Goal: Transaction & Acquisition: Purchase product/service

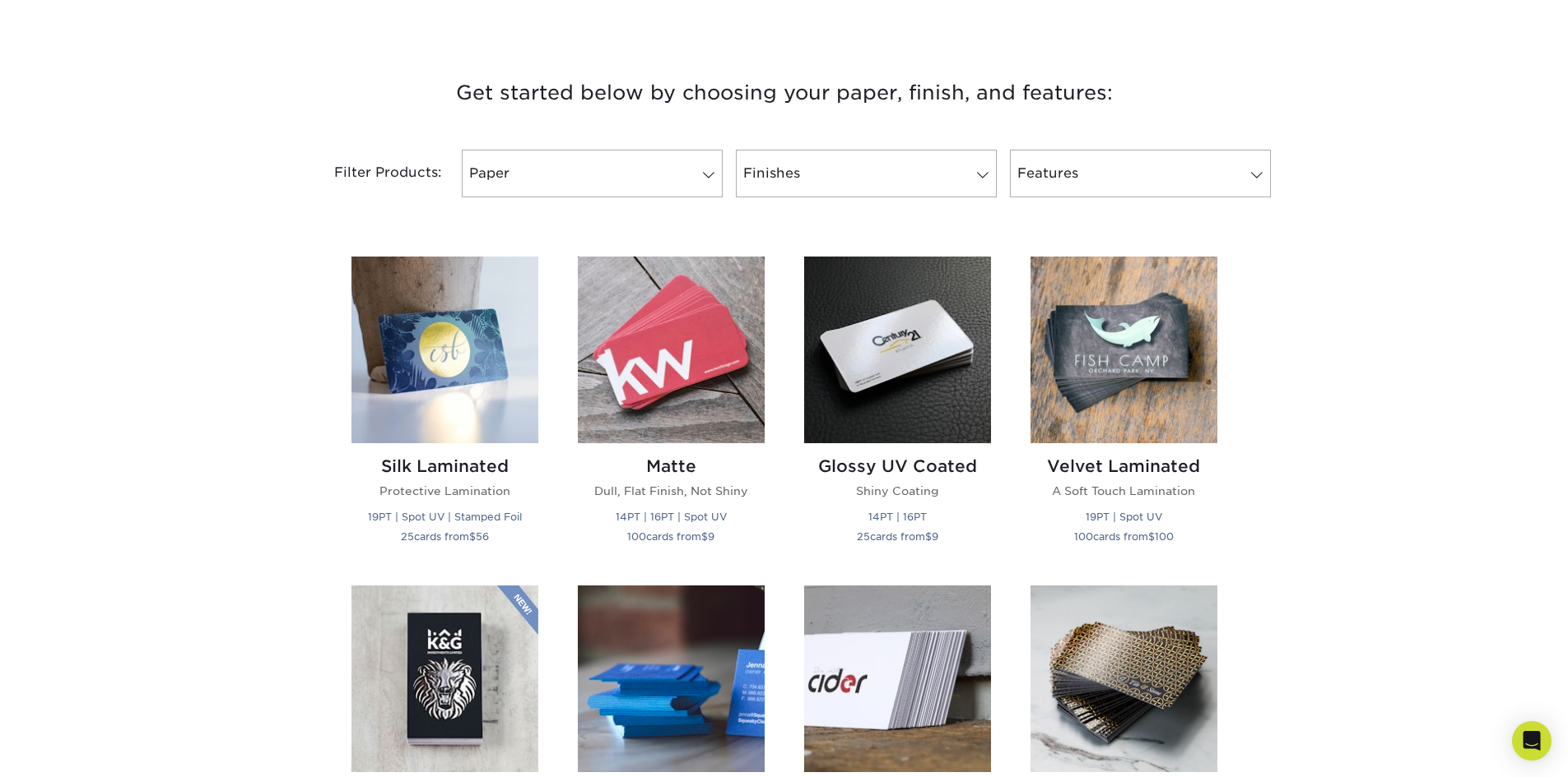
scroll to position [575, 0]
click at [943, 405] on img at bounding box center [897, 349] width 187 height 187
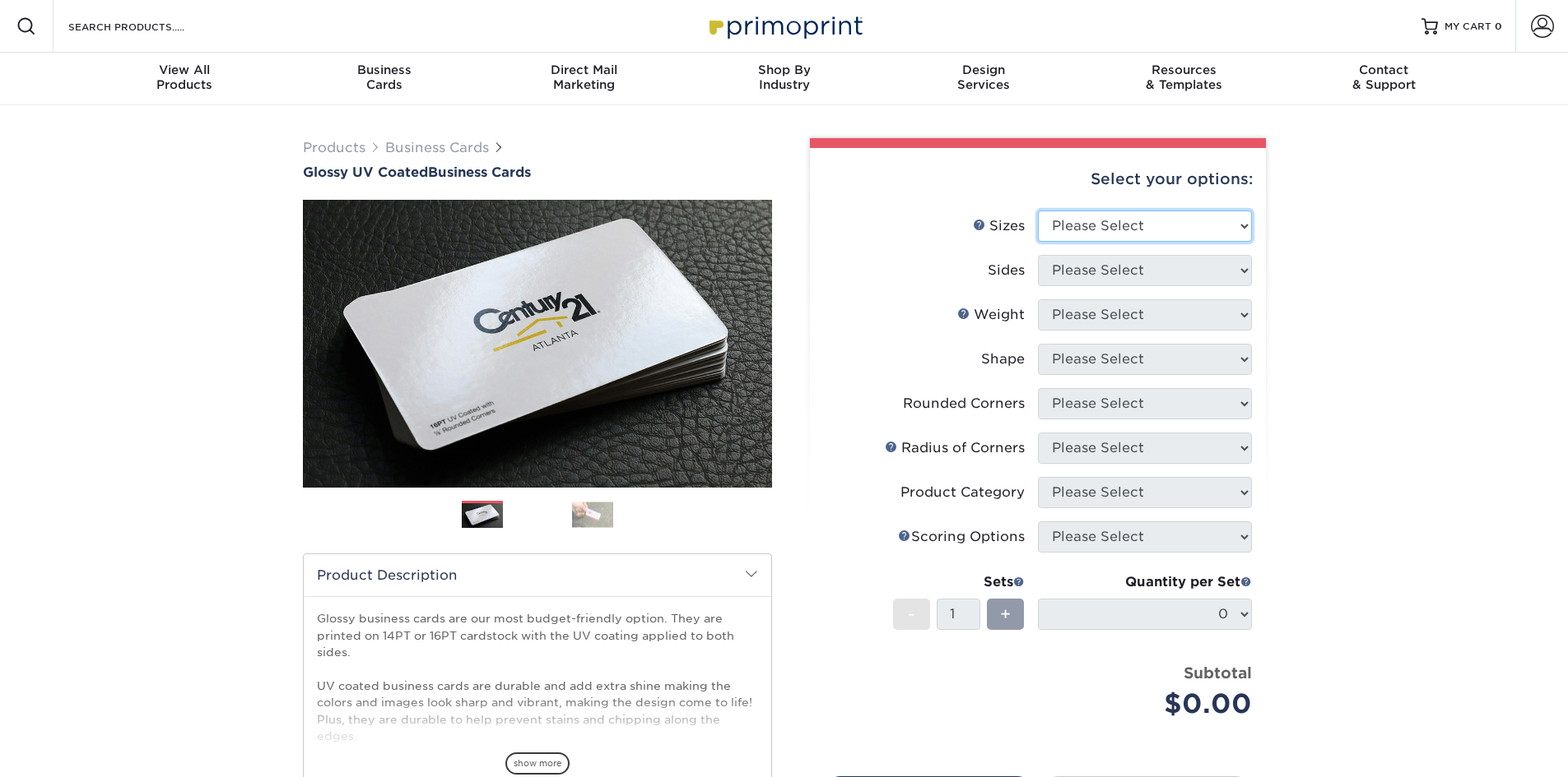
click at [1114, 221] on select "Please Select 1.5" x 3.5" - Mini 1.75" x 3.5" - Mini 2" x 2" - Square 2" x 3" -…" at bounding box center [1144, 226] width 214 height 31
select select "2.00x3.50"
click at [1038, 210] on select "Please Select 1.5" x 3.5" - Mini 1.75" x 3.5" - Mini 2" x 2" - Square 2" x 3" -…" at bounding box center [1144, 226] width 214 height 31
click at [1120, 267] on select "Please Select Print Both Sides Print Front Only" at bounding box center [1144, 270] width 214 height 31
select select "13abbda7-1d64-4f25-8bb2-c179b224825d"
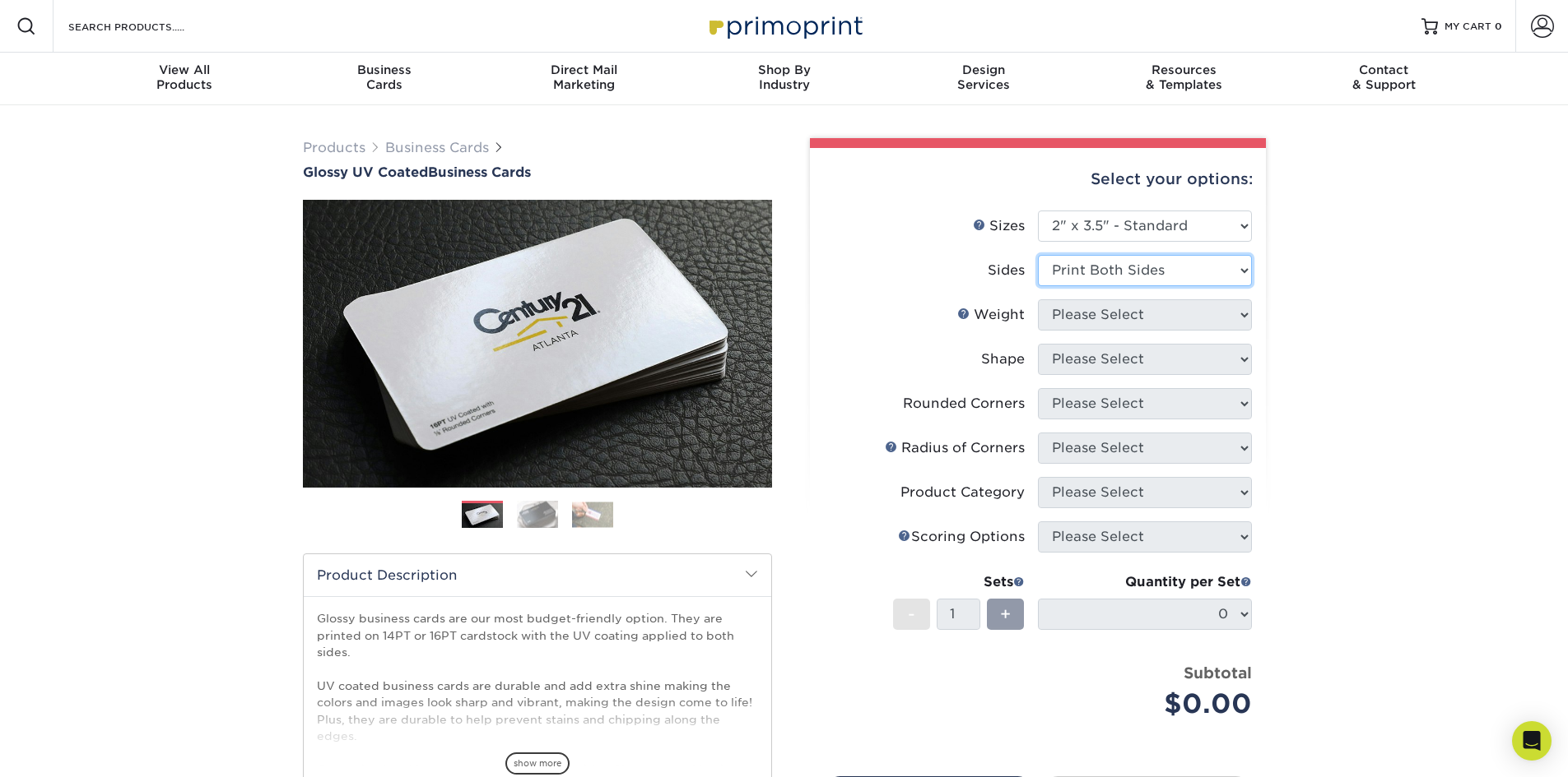
click at [1038, 255] on select "Please Select Print Both Sides Print Front Only" at bounding box center [1144, 270] width 214 height 31
click at [1113, 314] on select "Please Select 16PT 14PT" at bounding box center [1144, 315] width 214 height 31
select select "14PT"
click at [1038, 299] on select "Please Select 16PT 14PT" at bounding box center [1144, 315] width 214 height 31
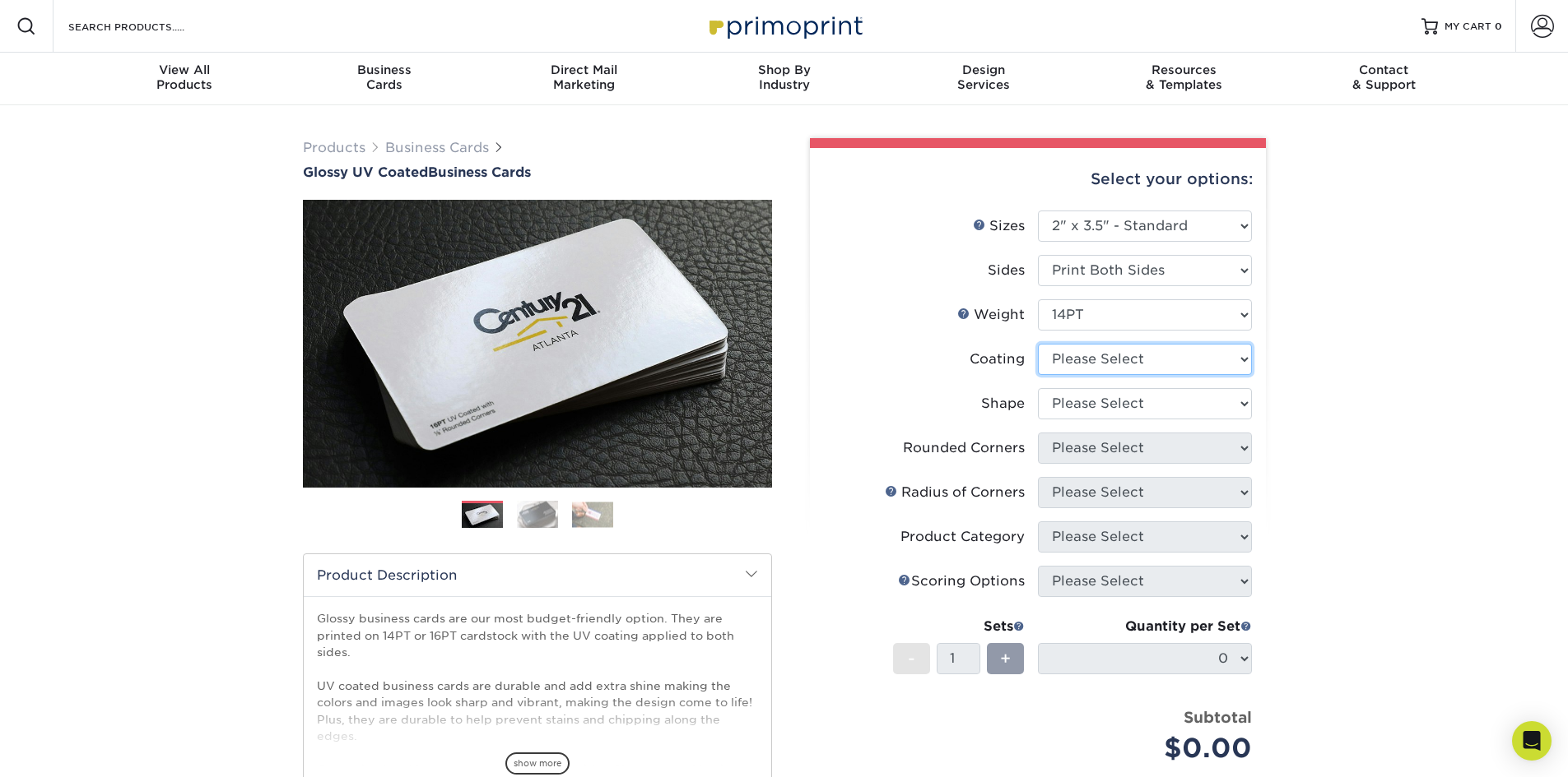
click at [1109, 362] on select at bounding box center [1144, 360] width 214 height 31
click at [1038, 344] on select at bounding box center [1144, 360] width 214 height 31
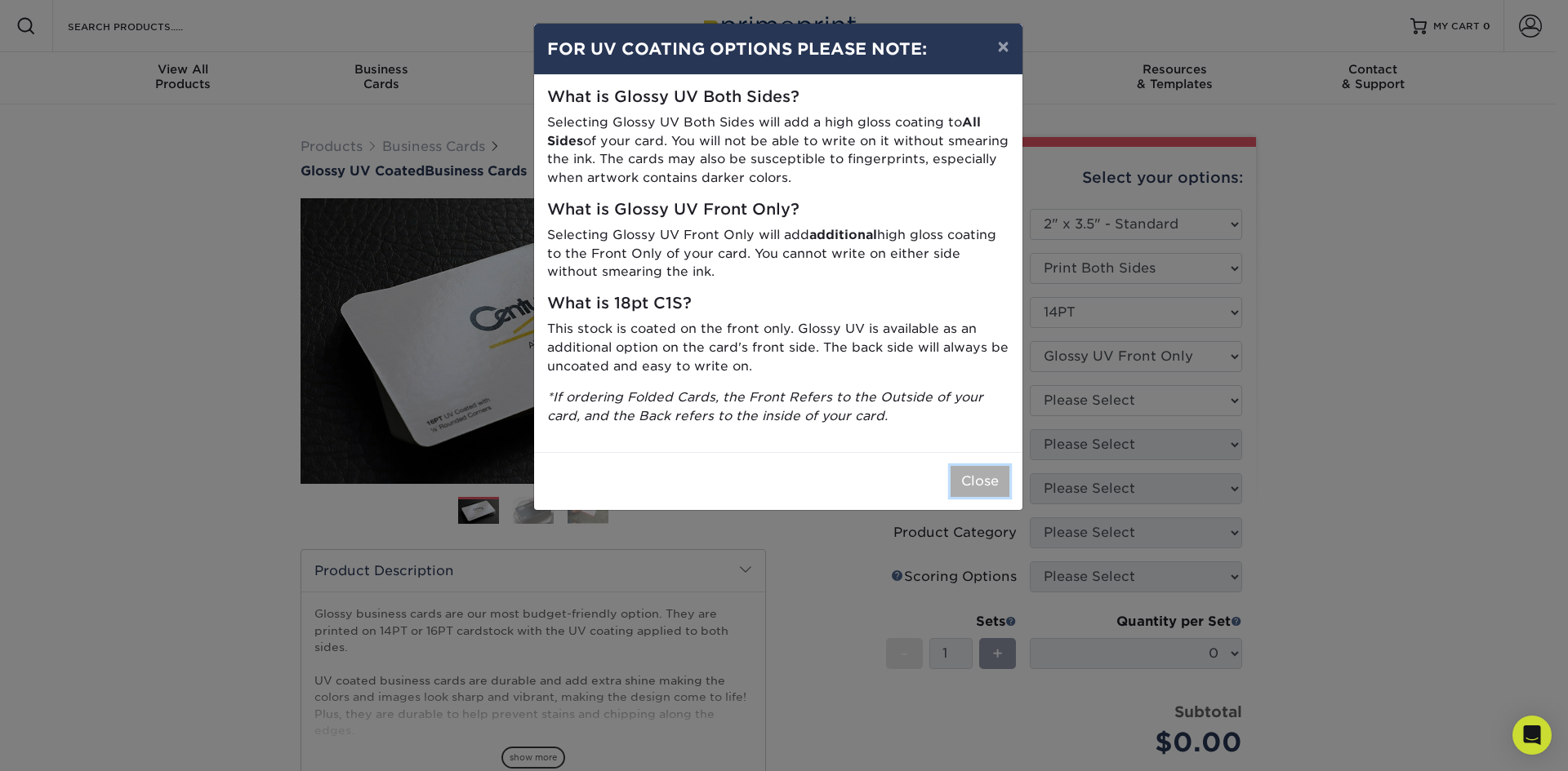
click at [979, 470] on button "Close" at bounding box center [979, 481] width 59 height 31
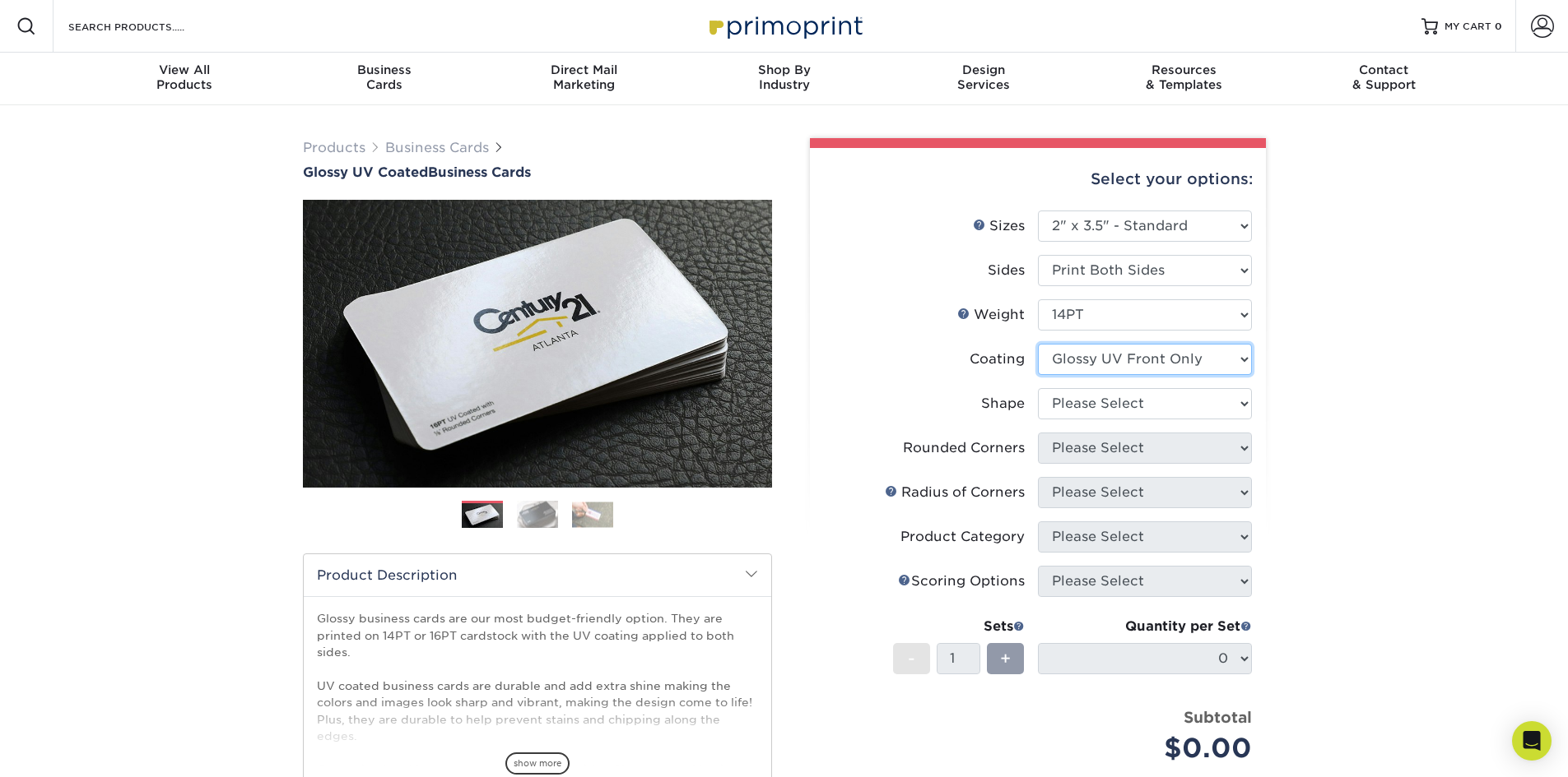
click at [1111, 352] on select at bounding box center [1144, 360] width 214 height 31
select select "ae367451-b2b8-45df-a344-0f05b6a12993"
click at [1038, 344] on select at bounding box center [1144, 360] width 214 height 31
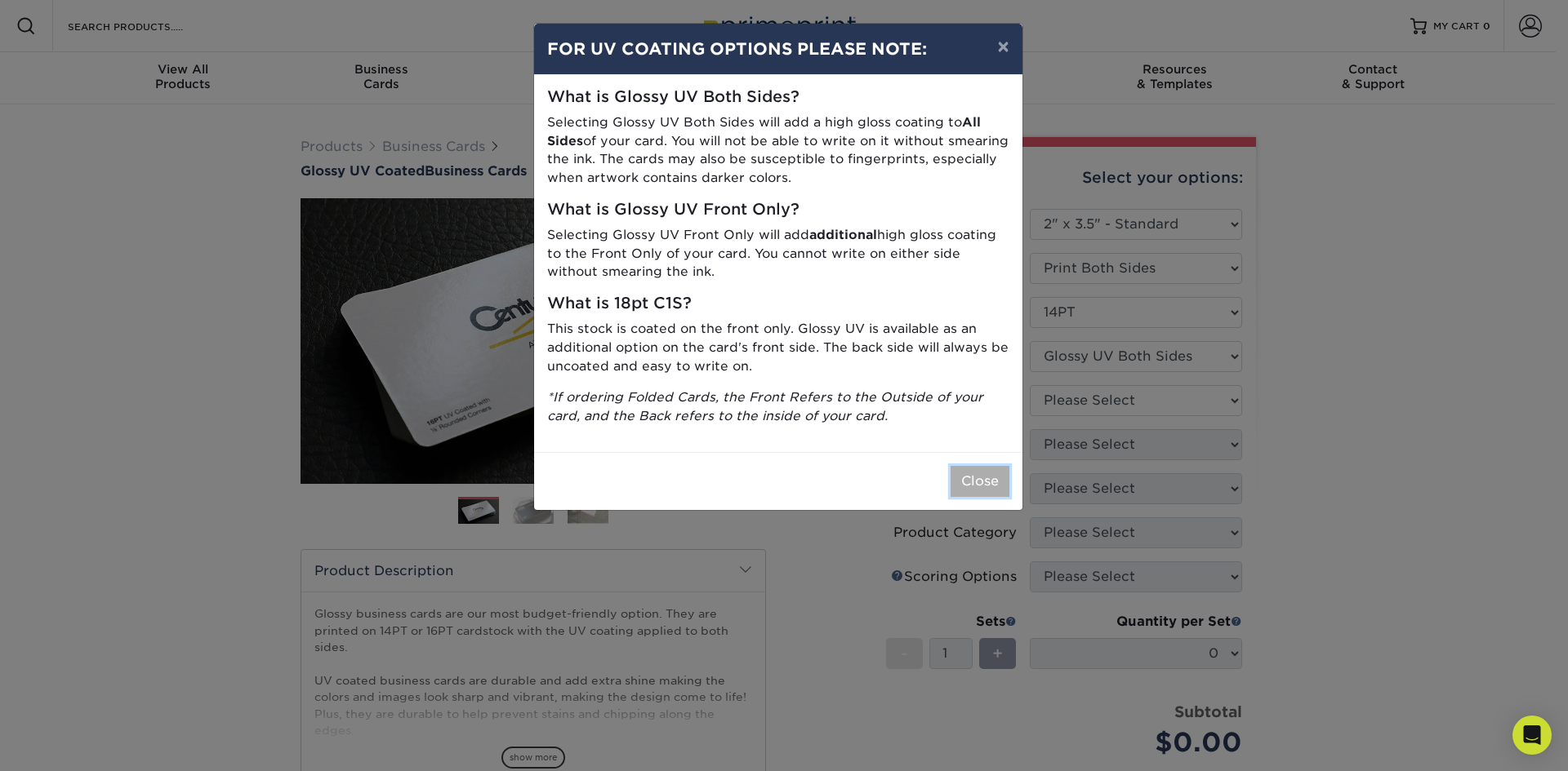
click at [975, 483] on button "Close" at bounding box center [979, 481] width 59 height 31
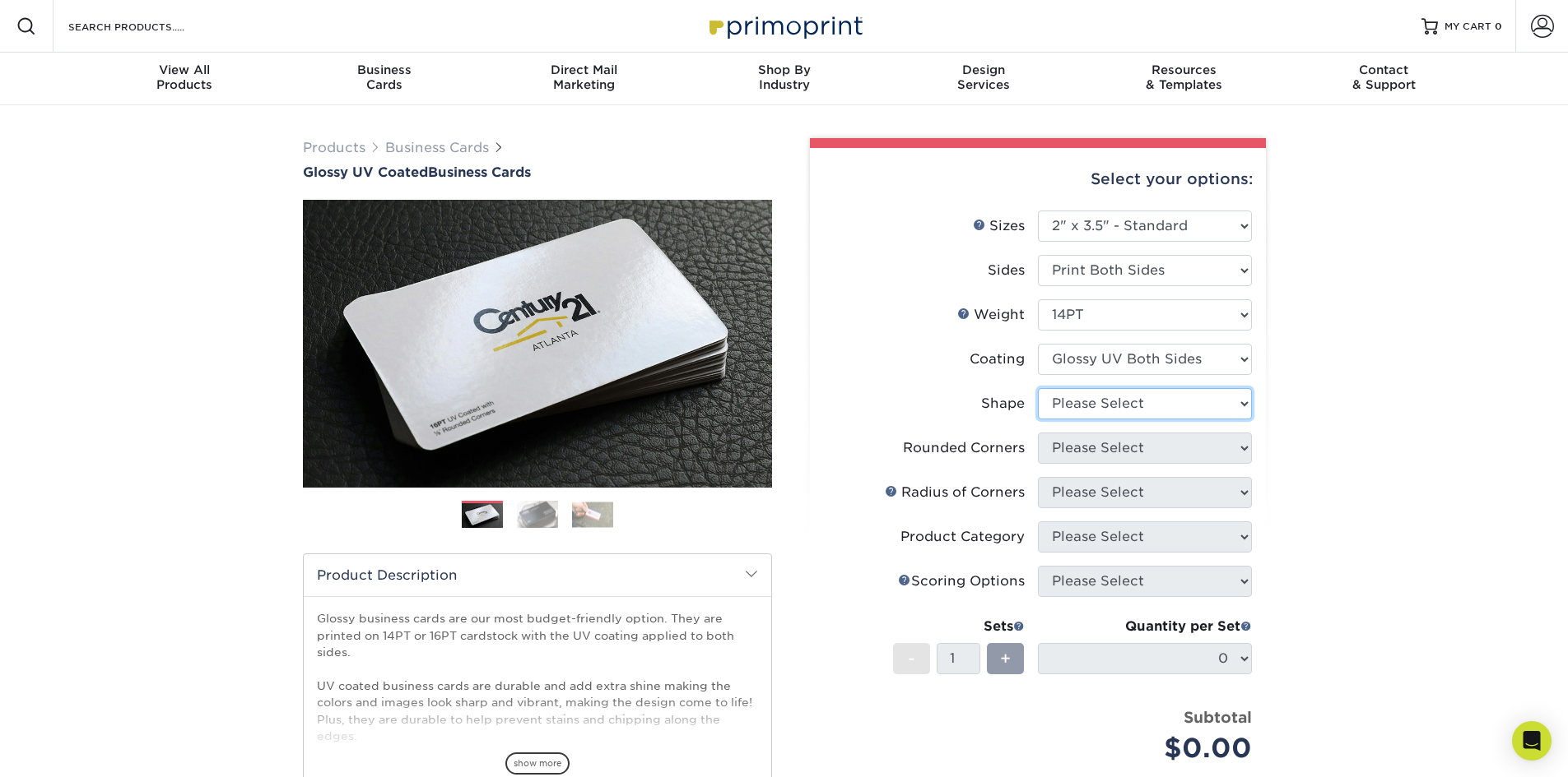
click at [1083, 396] on select "Please Select Standard" at bounding box center [1144, 404] width 214 height 31
select select "standard"
click at [1038, 388] on select "Please Select Standard" at bounding box center [1144, 404] width 214 height 31
click at [1072, 451] on select "Please Select Yes - Round 2 Corners Yes - Round 4 Corners No" at bounding box center [1144, 448] width 214 height 31
select select "0"
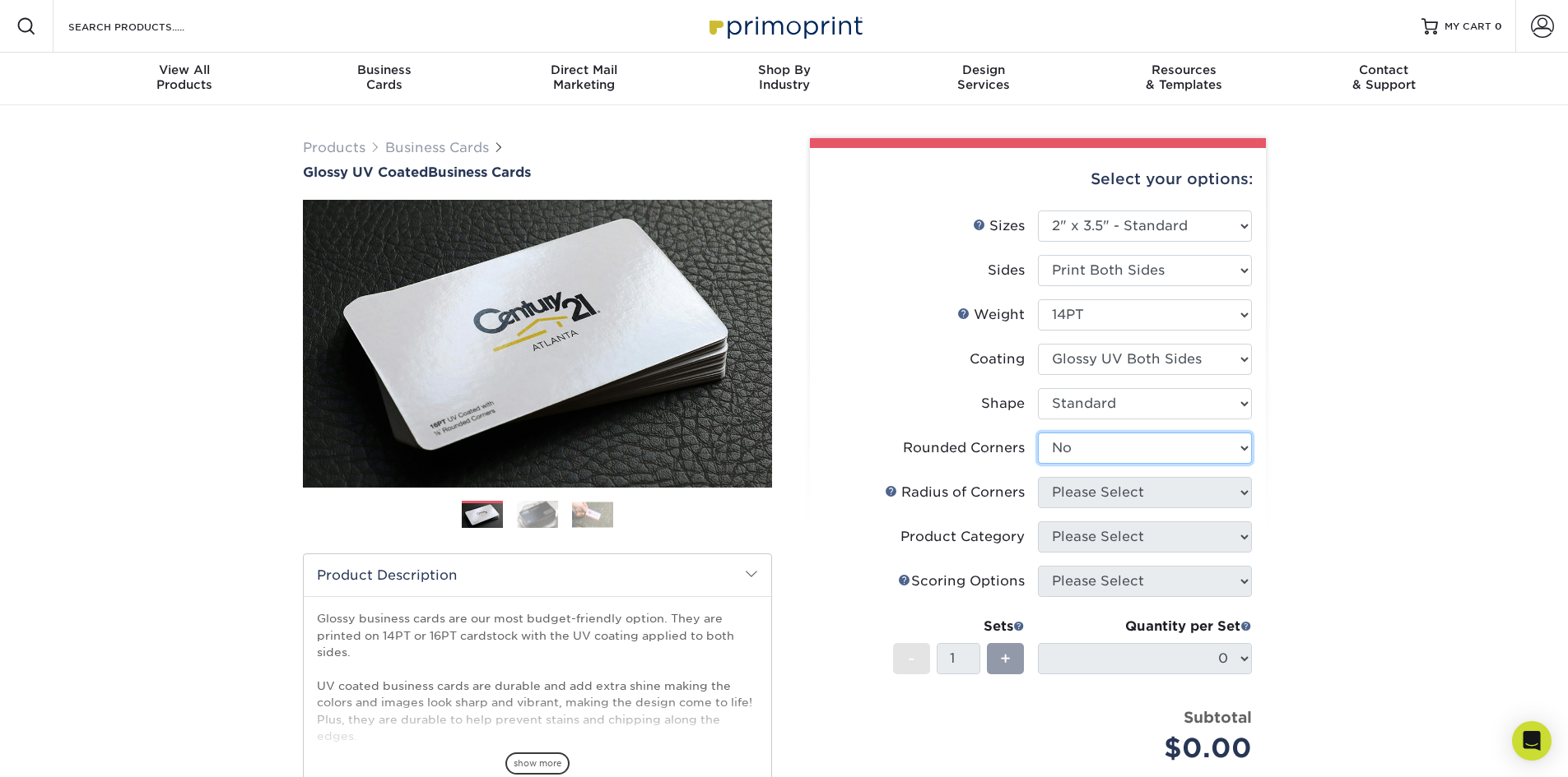
click at [1038, 433] on select "Please Select Yes - Round 2 Corners Yes - Round 4 Corners No" at bounding box center [1144, 448] width 214 height 31
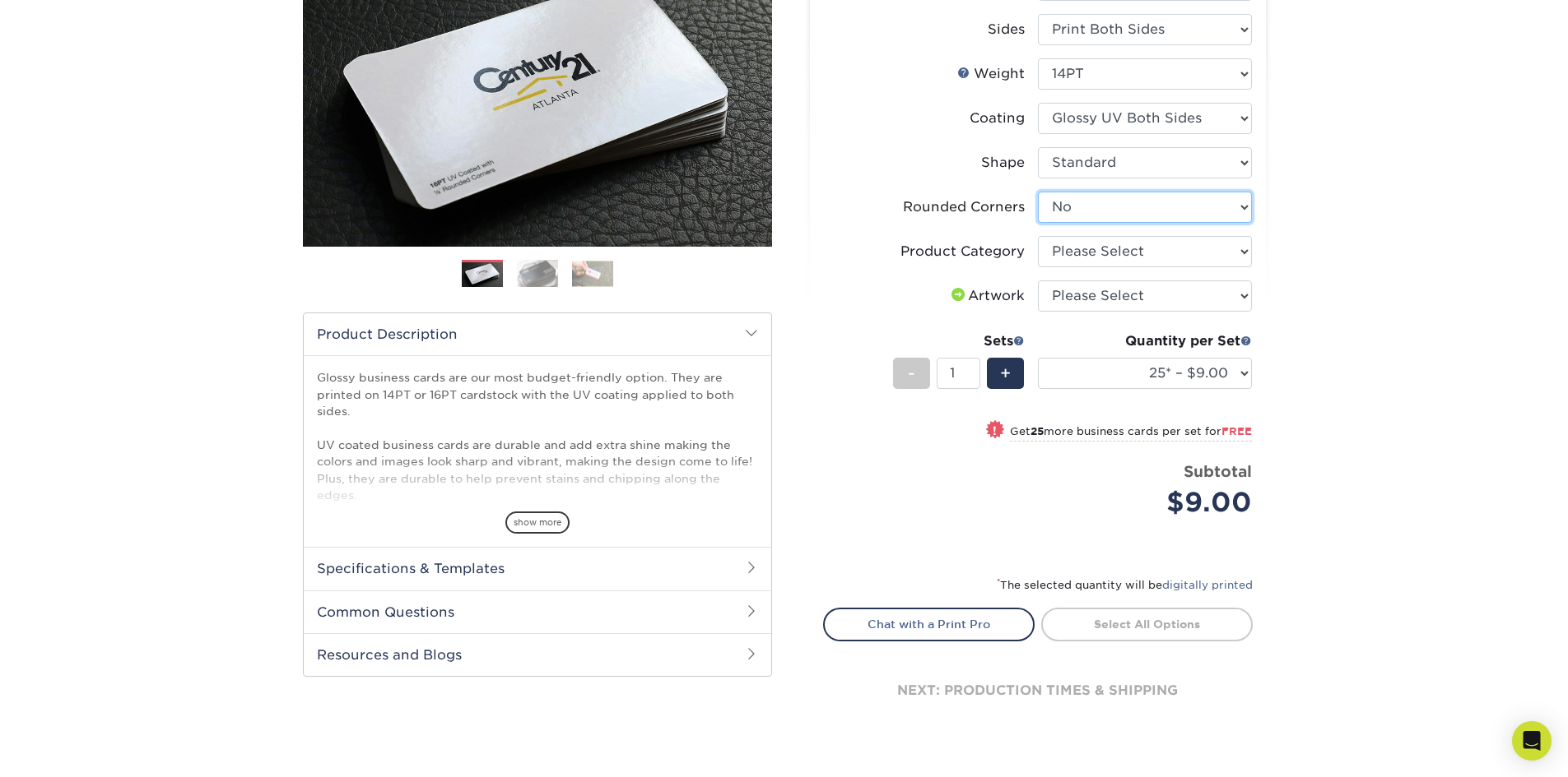
scroll to position [247, 0]
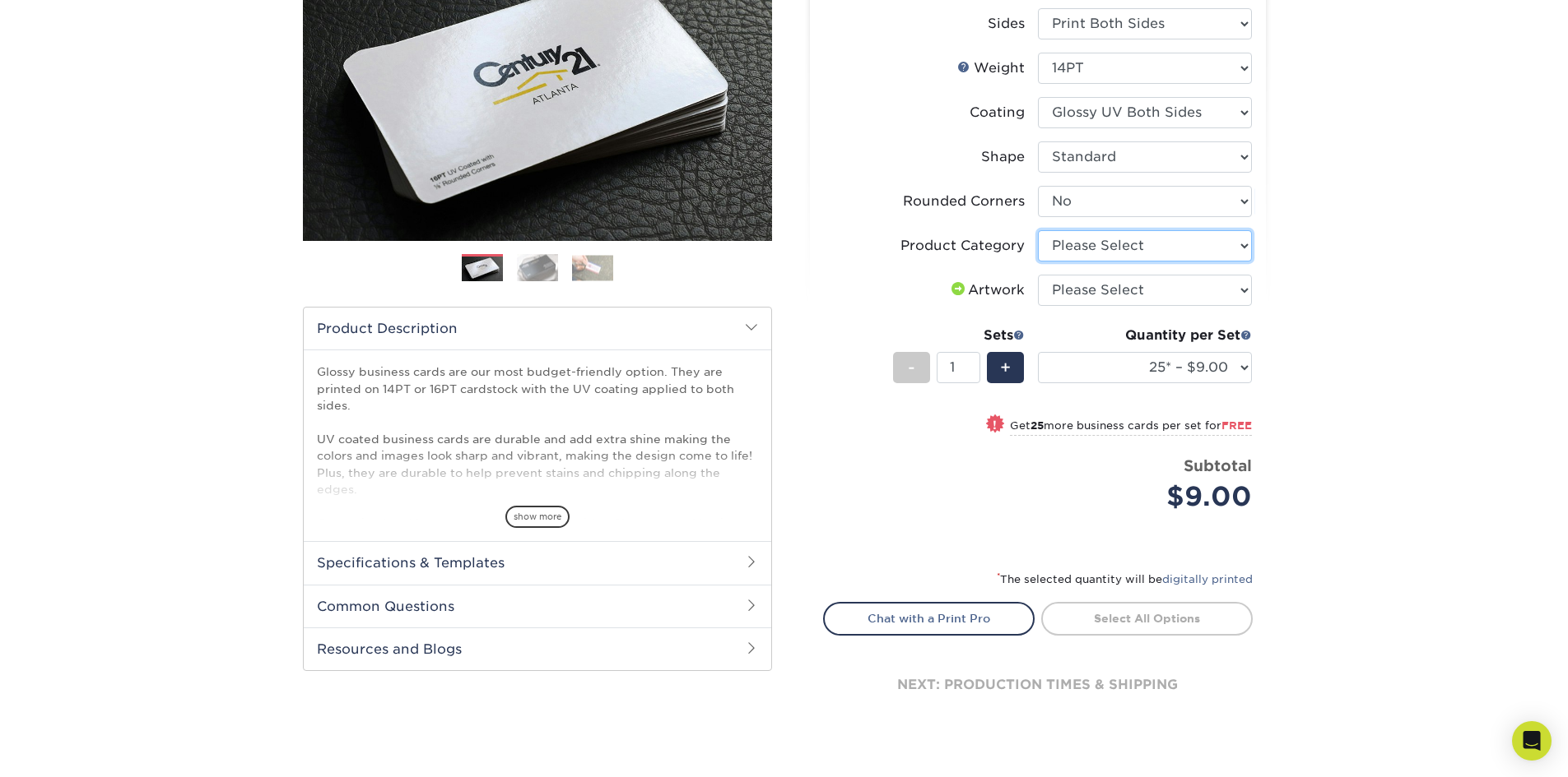
click at [1106, 243] on select "Please Select Business Cards" at bounding box center [1144, 246] width 214 height 31
select select "3b5148f1-0588-4f88-a218-97bcfdce65c1"
click at [1038, 230] on select "Please Select Business Cards" at bounding box center [1144, 246] width 214 height 31
click at [1089, 290] on select "Please Select I will upload files I need a design - $100" at bounding box center [1144, 290] width 214 height 31
select select "upload"
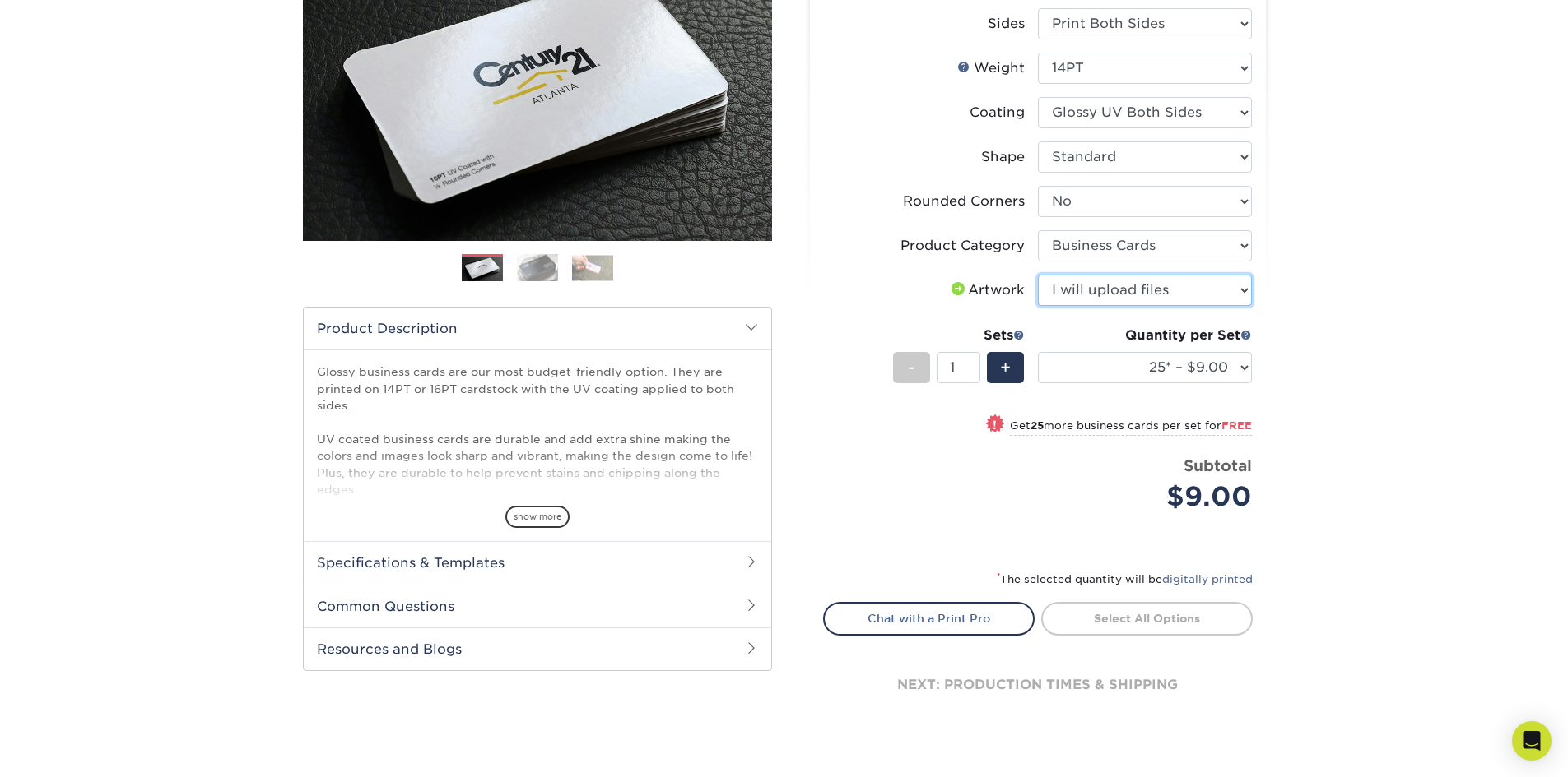
click at [1038, 275] on select "Please Select I will upload files I need a design - $100" at bounding box center [1144, 290] width 214 height 31
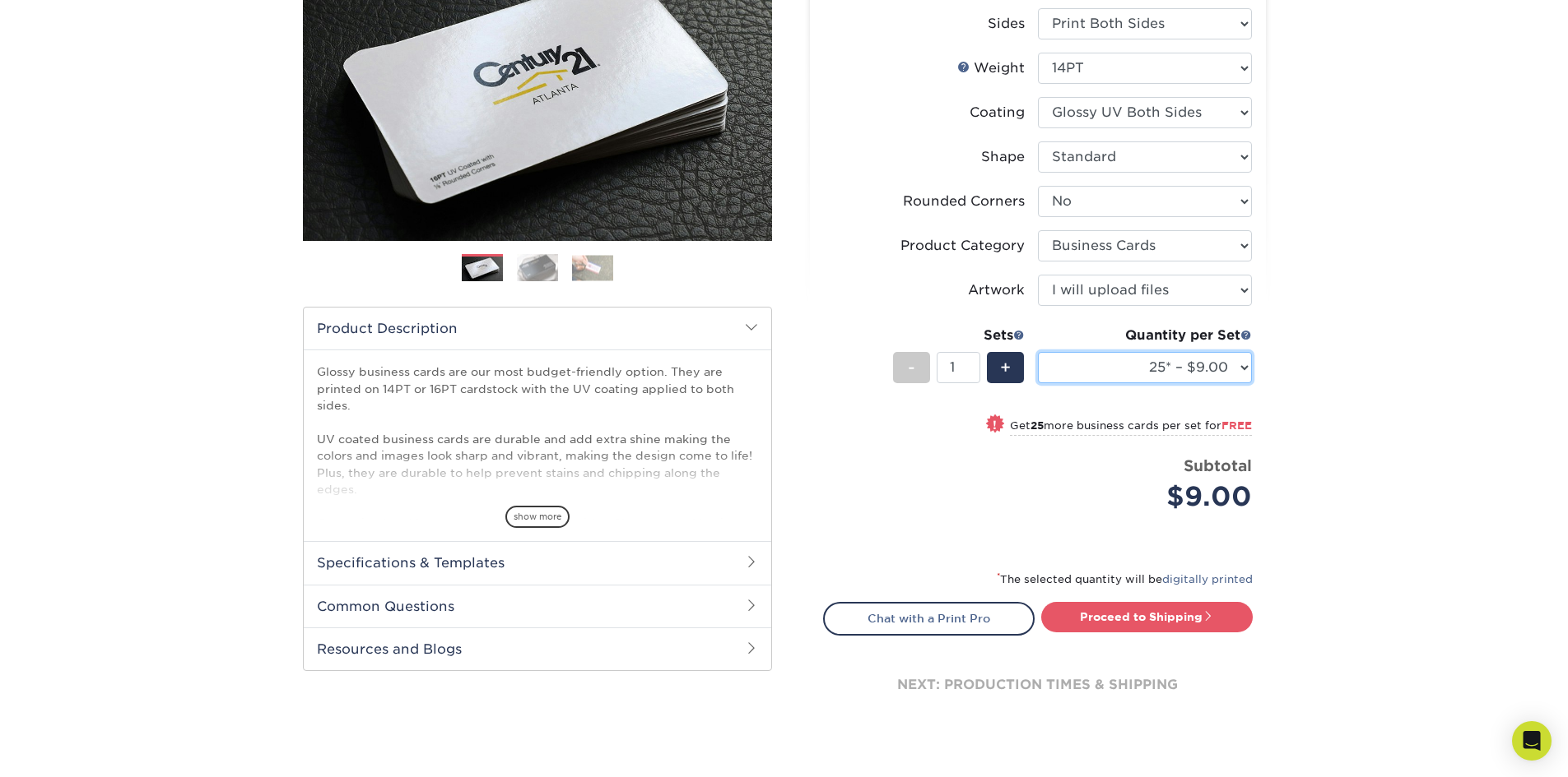
click at [1238, 364] on select "25* – $9.00 50* – $9.00 100* – $9.00 250* – $17.00 500 – $33.00 1000 – $42.00 2…" at bounding box center [1144, 368] width 214 height 31
click at [1393, 356] on div "Products Business Cards Glossy UV Coated Business Cards Previous Next" at bounding box center [784, 326] width 1568 height 935
click at [1187, 619] on link "Proceed to Shipping" at bounding box center [1146, 617] width 211 height 30
type input "Set 1"
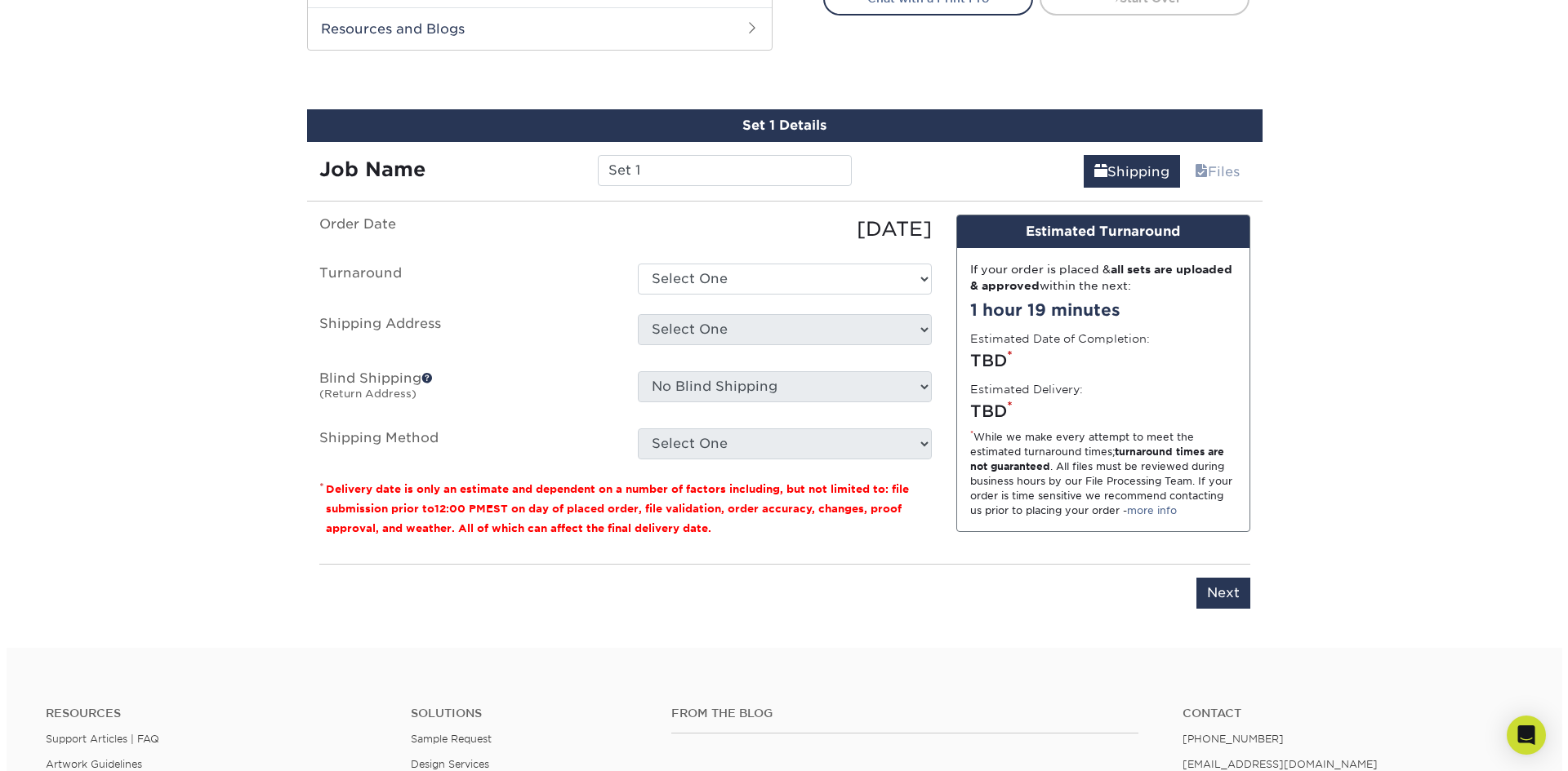
scroll to position [887, 0]
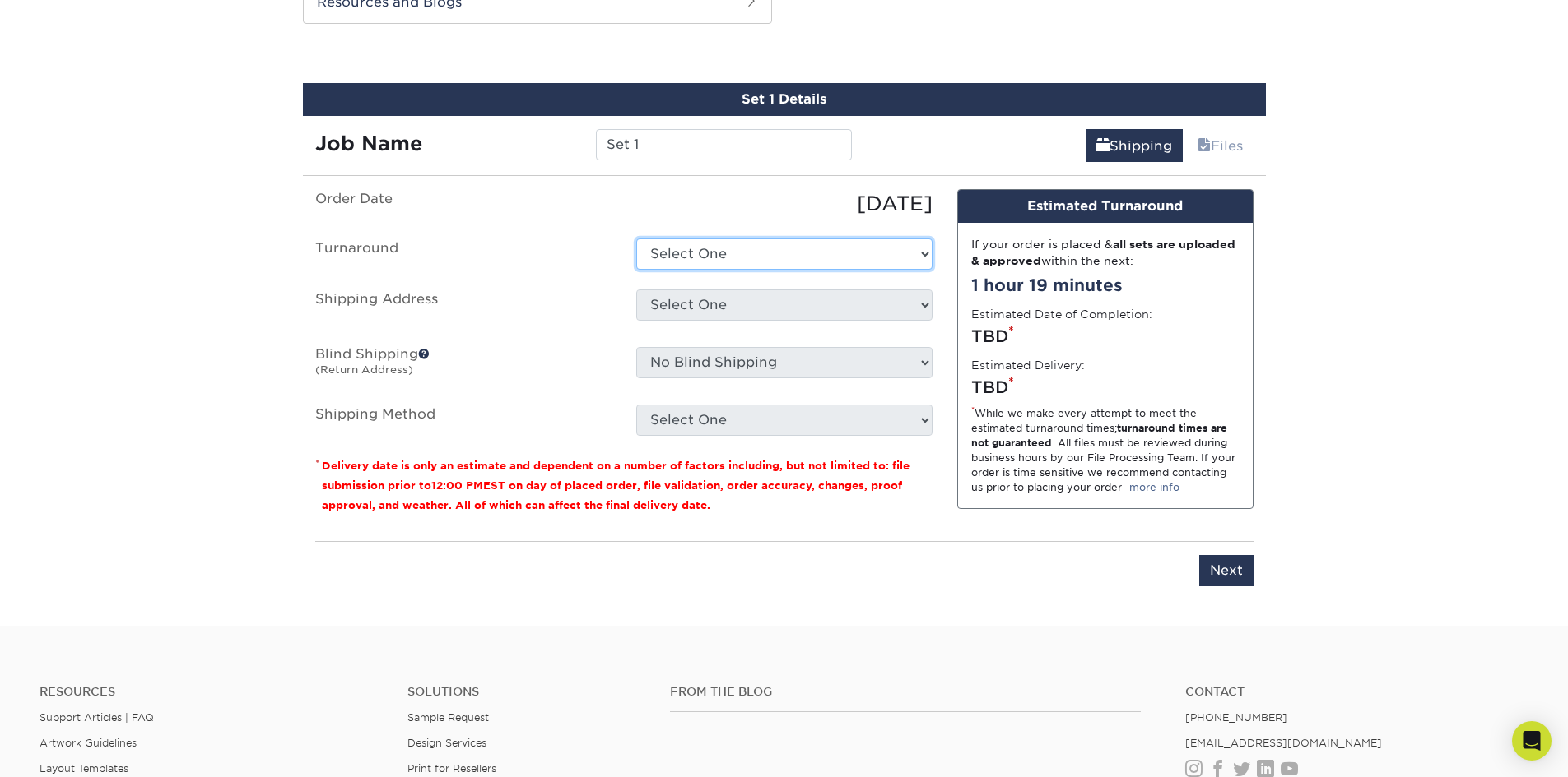
click at [717, 252] on select "Select One 2-4 Business Days 2 Day Next Business Day" at bounding box center [784, 254] width 297 height 31
select select "ca9ef8cc-4f5a-4bc0-8d77-d0a93e6eac4a"
click at [636, 238] on select "Select One 2-4 Business Days 2 Day Next Business Day" at bounding box center [784, 254] width 297 height 31
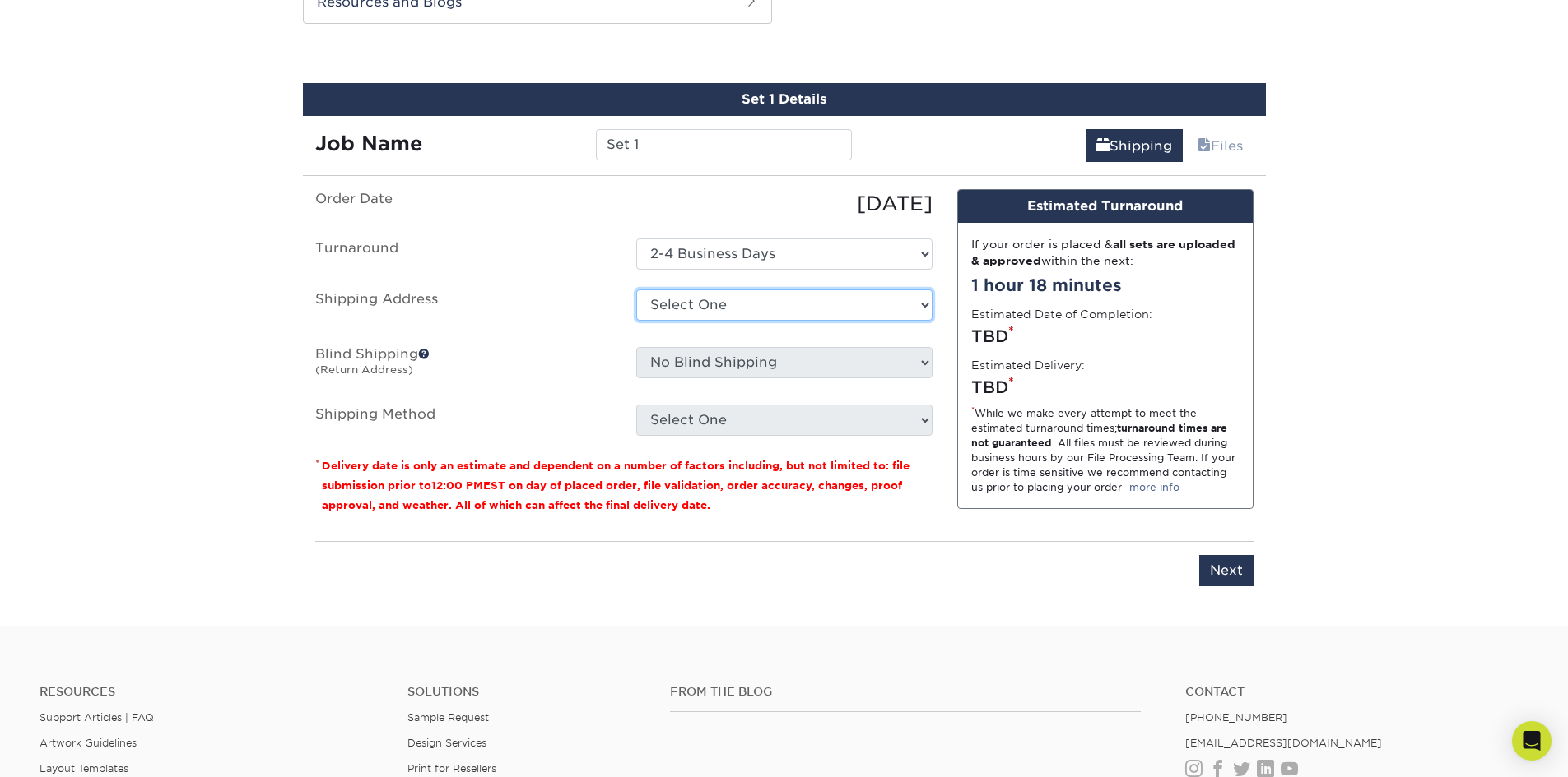
click at [709, 309] on select "Select One + Add New Address - Login" at bounding box center [784, 305] width 297 height 31
click at [709, 249] on select "Select One 2-4 Business Days 2 Day Next Business Day" at bounding box center [784, 254] width 297 height 31
click at [584, 226] on ul "Order Date [DATE] [GEOGRAPHIC_DATA] Select One 2-4 Business Days 2 Day Next Bus…" at bounding box center [624, 313] width 617 height 247
click at [697, 302] on select "Select One + Add New Address - Login" at bounding box center [784, 305] width 297 height 31
select select "newaddress"
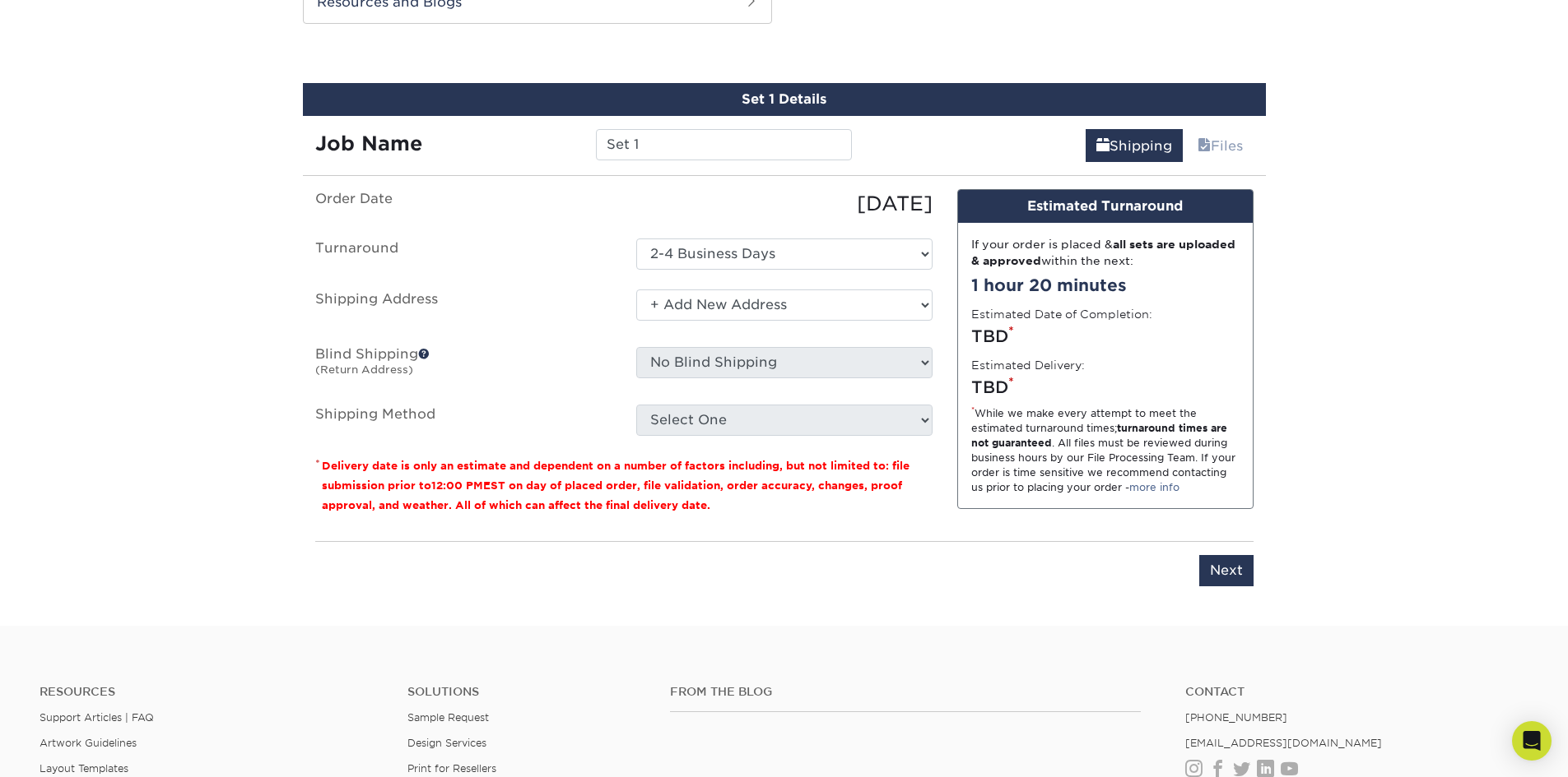
click at [636, 289] on select "Select One + Add New Address - Login" at bounding box center [784, 305] width 297 height 31
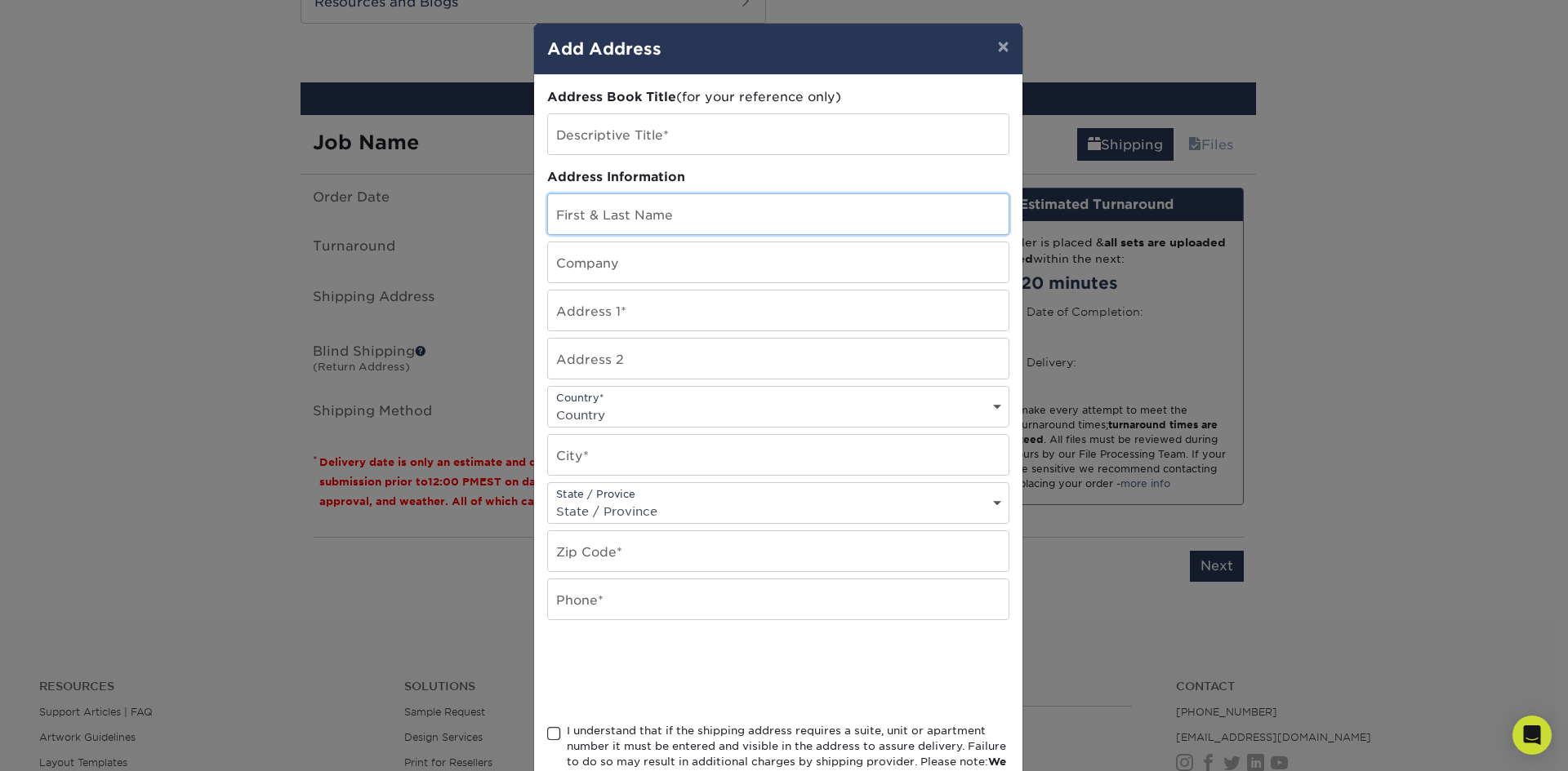
click at [628, 216] on input "text" at bounding box center [778, 214] width 461 height 40
click at [653, 220] on input "[PERSON_NAME]" at bounding box center [778, 214] width 461 height 40
type input "[PERSON_NAME]"
type input "[STREET_ADDRESS][PERSON_NAME]"
click at [639, 416] on select "Country [GEOGRAPHIC_DATA] [GEOGRAPHIC_DATA] ----------------------------- [GEOG…" at bounding box center [778, 414] width 461 height 23
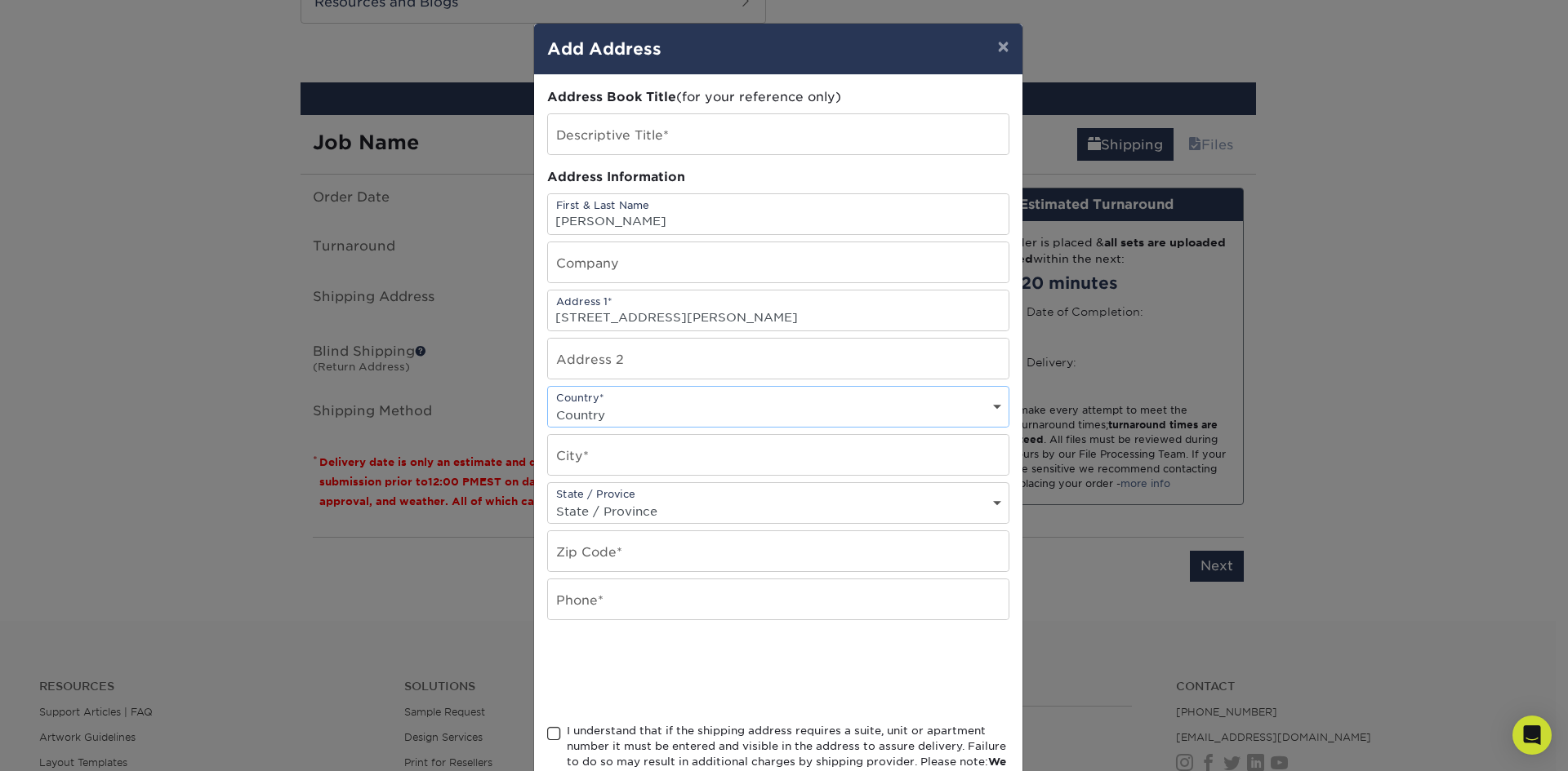
select select "US"
click at [548, 403] on select "Country [GEOGRAPHIC_DATA] [GEOGRAPHIC_DATA] ----------------------------- [GEOG…" at bounding box center [778, 414] width 461 height 23
click at [628, 455] on input "text" at bounding box center [778, 454] width 461 height 40
type input "[PERSON_NAME]"
click at [637, 511] on select "State / Province [US_STATE] [US_STATE] [US_STATE] [US_STATE] [US_STATE] [US_STA…" at bounding box center [778, 511] width 461 height 23
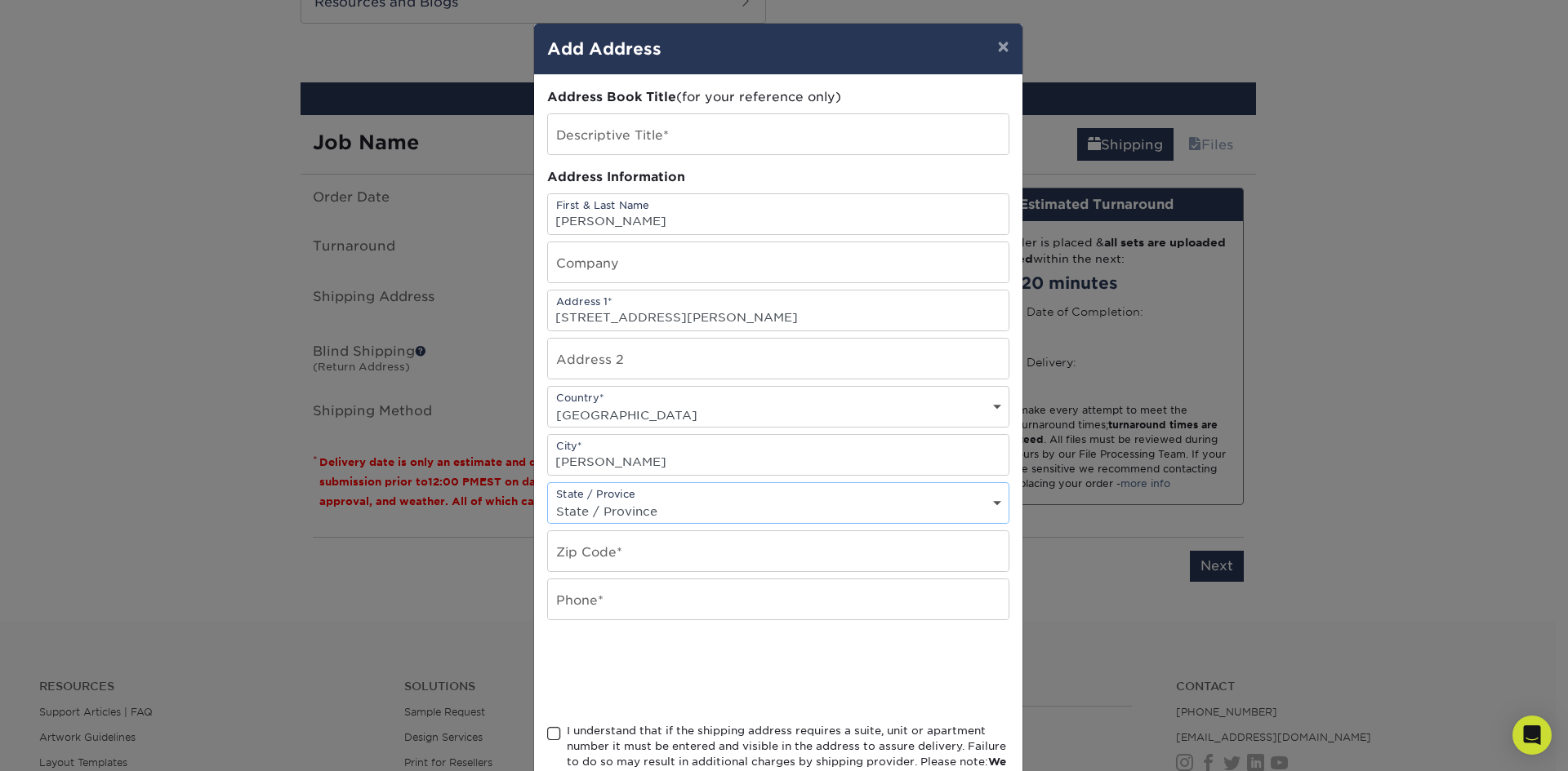
select select "NC"
click at [548, 499] on select "State / Province [US_STATE] [US_STATE] [US_STATE] [US_STATE] [US_STATE] [US_STA…" at bounding box center [778, 511] width 461 height 23
click at [621, 548] on input "text" at bounding box center [778, 551] width 461 height 40
type input "28682"
click at [654, 609] on input "text" at bounding box center [778, 599] width 461 height 40
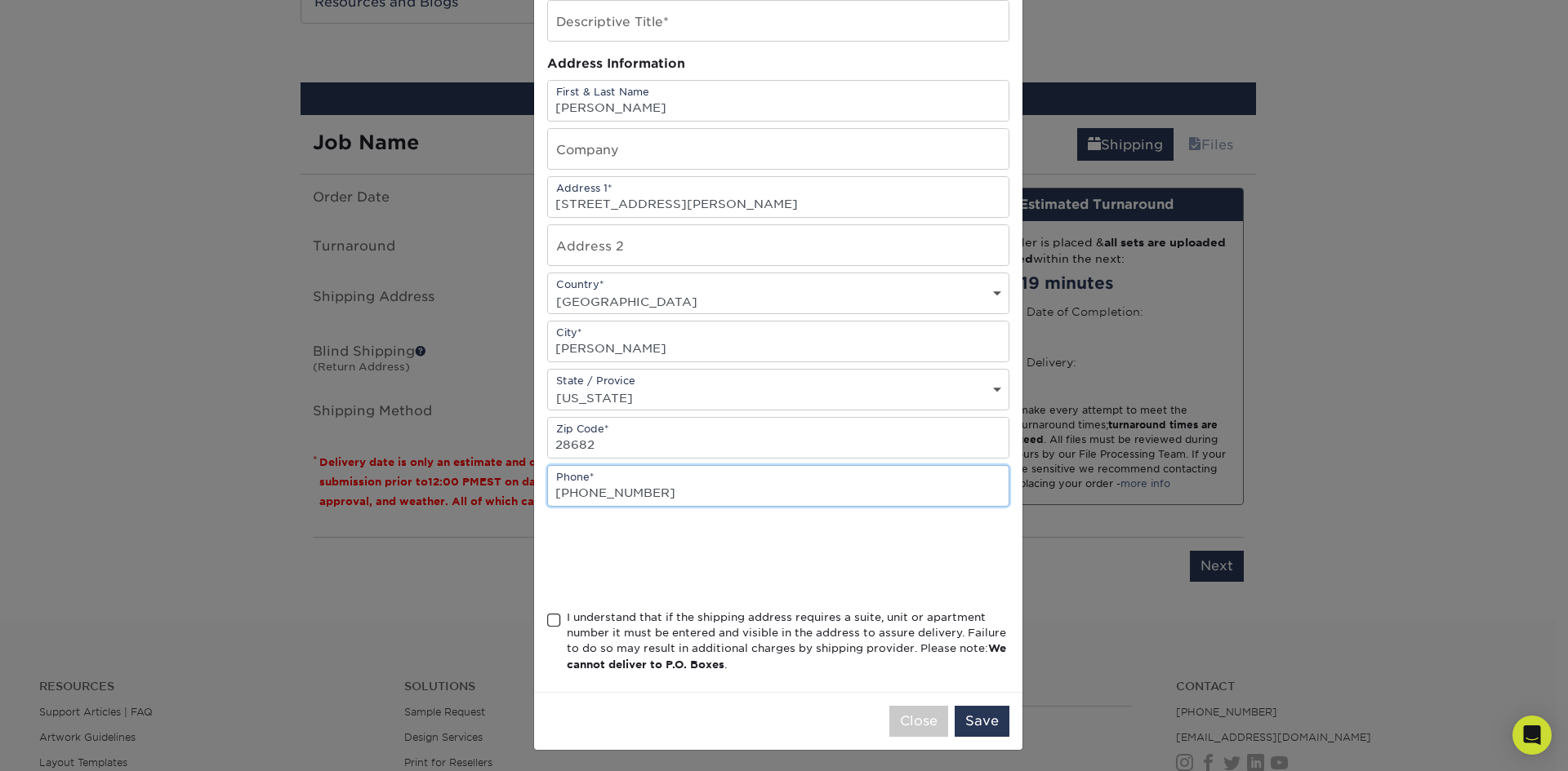
scroll to position [116, 0]
type input "[PHONE_NUMBER]"
click at [547, 619] on span at bounding box center [554, 618] width 14 height 16
click at [0, 0] on input "I understand that if the shipping address requires a suite, unit or apartment n…" at bounding box center [0, 0] width 0 height 0
click at [983, 728] on button "Save" at bounding box center [981, 719] width 54 height 31
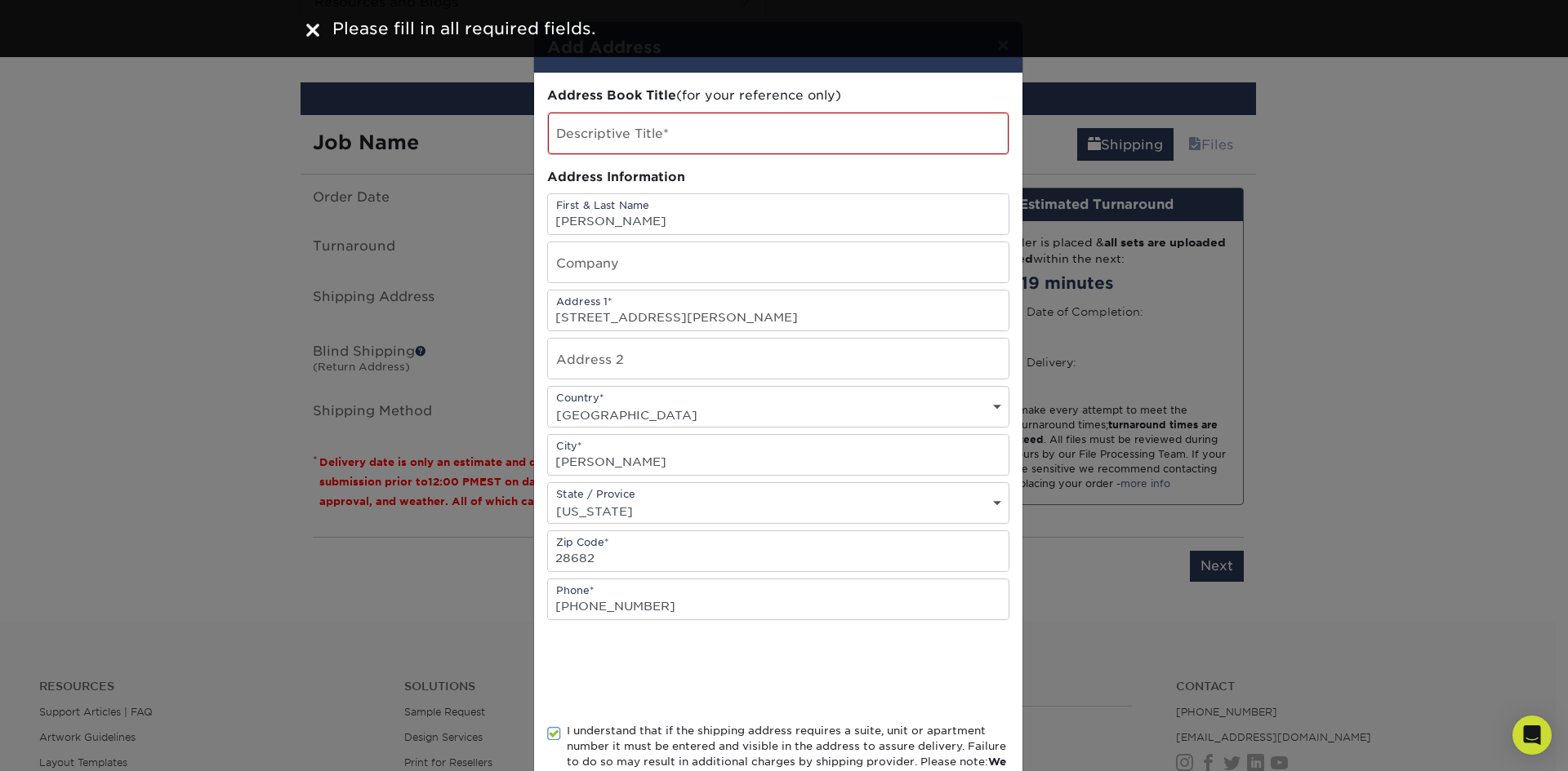
scroll to position [0, 0]
click at [653, 322] on input "[STREET_ADDRESS][PERSON_NAME]" at bounding box center [778, 312] width 461 height 40
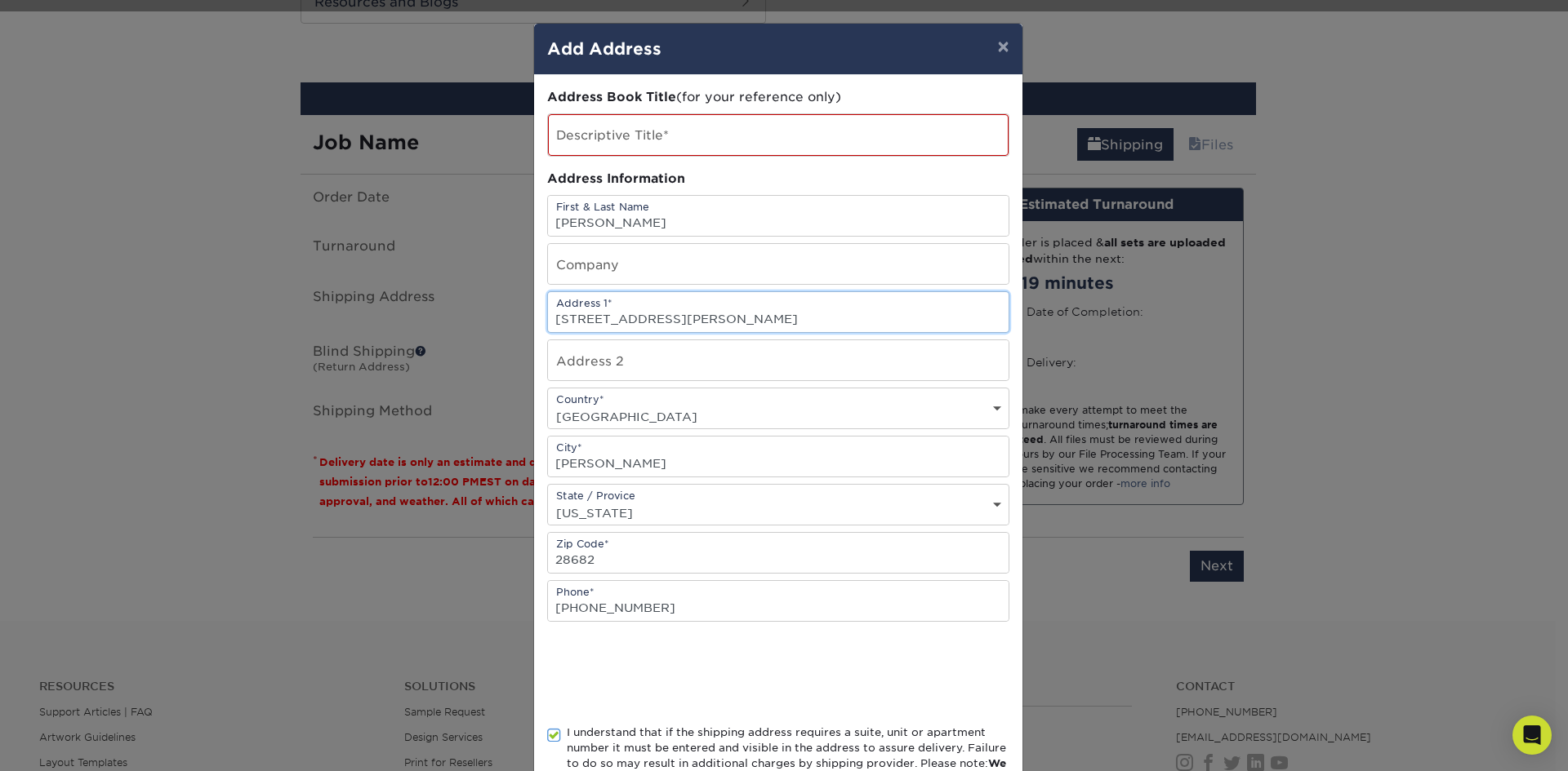
type input "[STREET_ADDRESS][PERSON_NAME]"
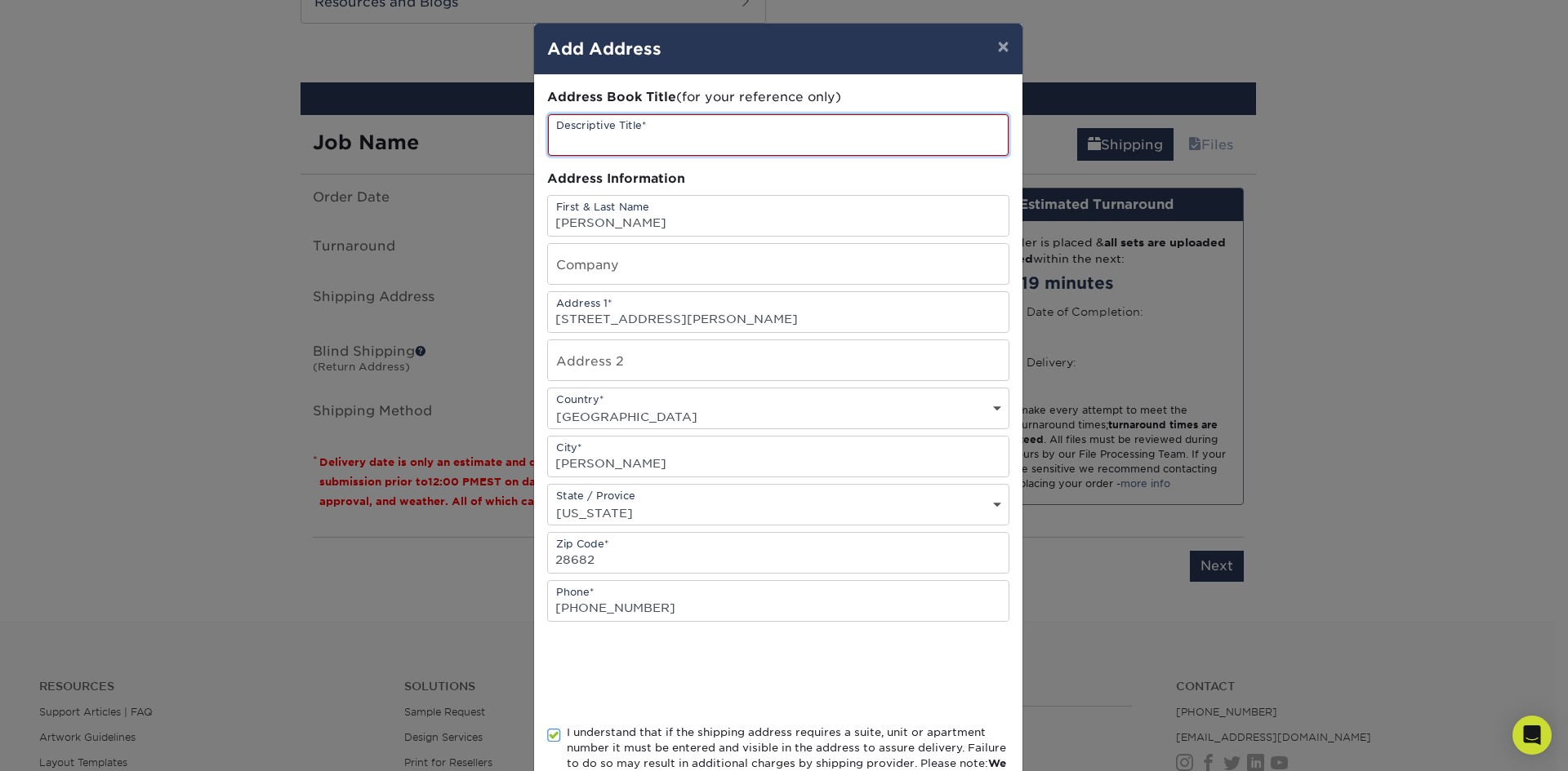
click at [674, 134] on input "text" at bounding box center [778, 135] width 461 height 41
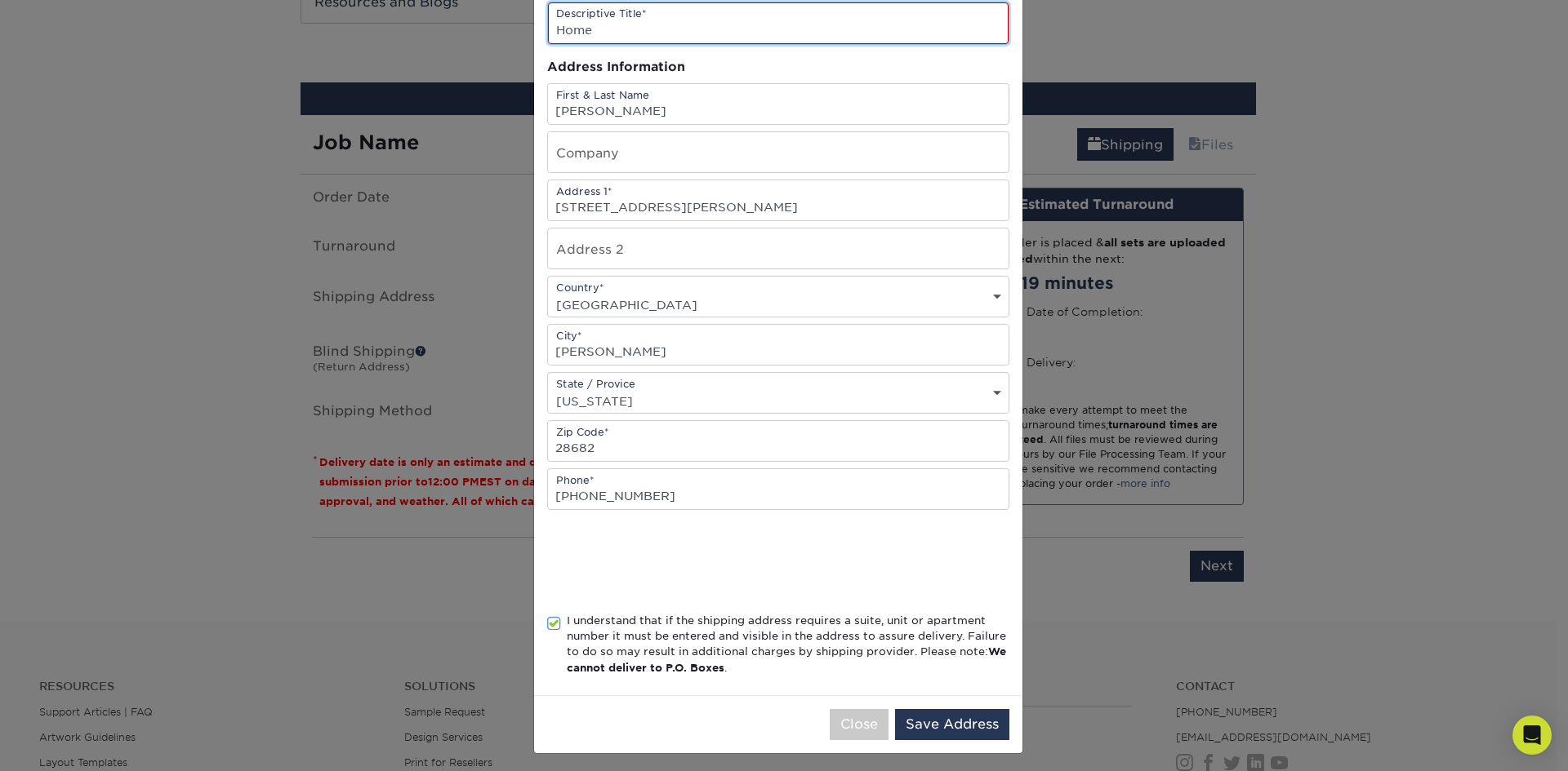
scroll to position [117, 0]
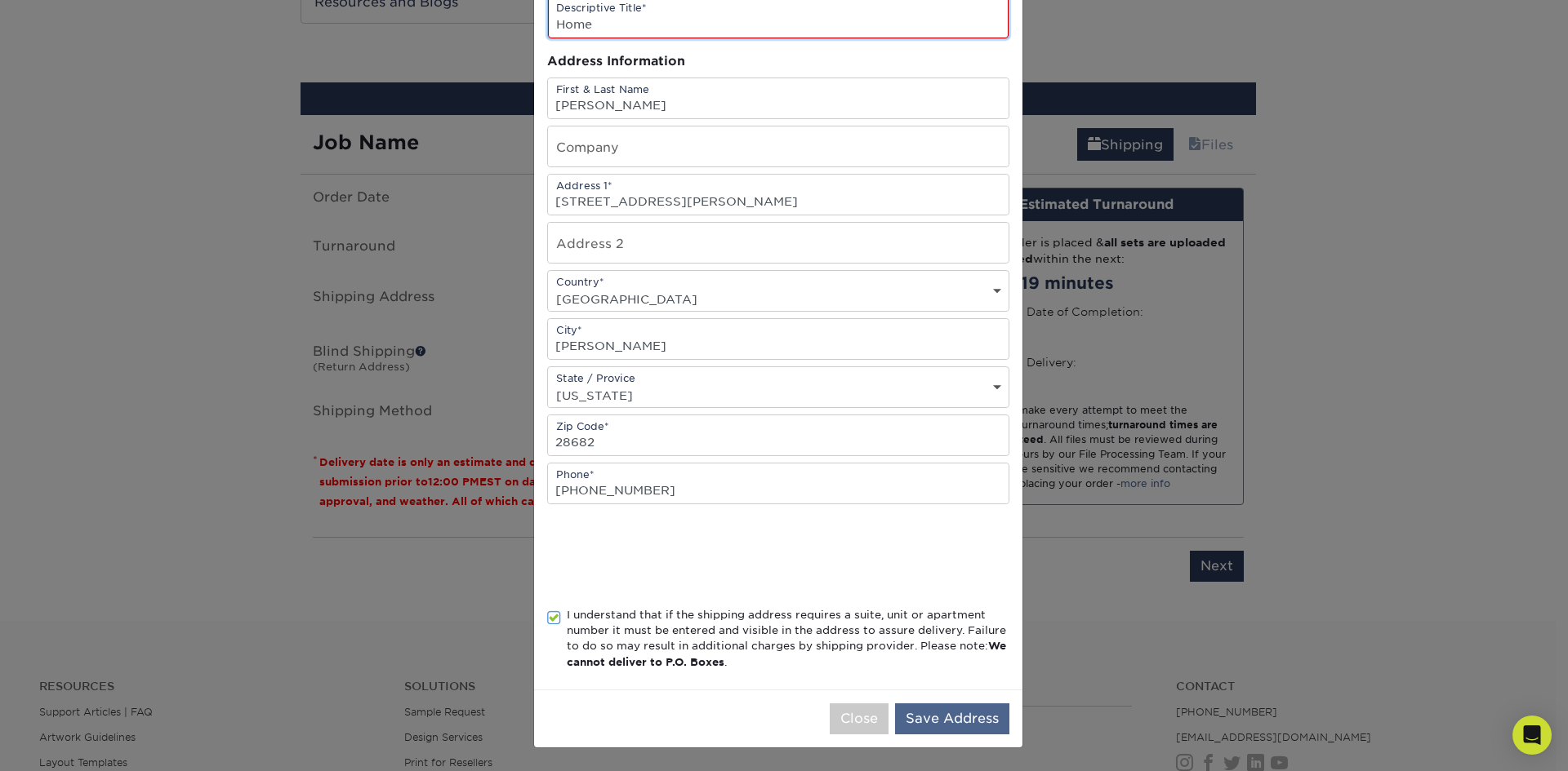
type input "Home"
click at [941, 715] on button "Save Address" at bounding box center [952, 719] width 114 height 31
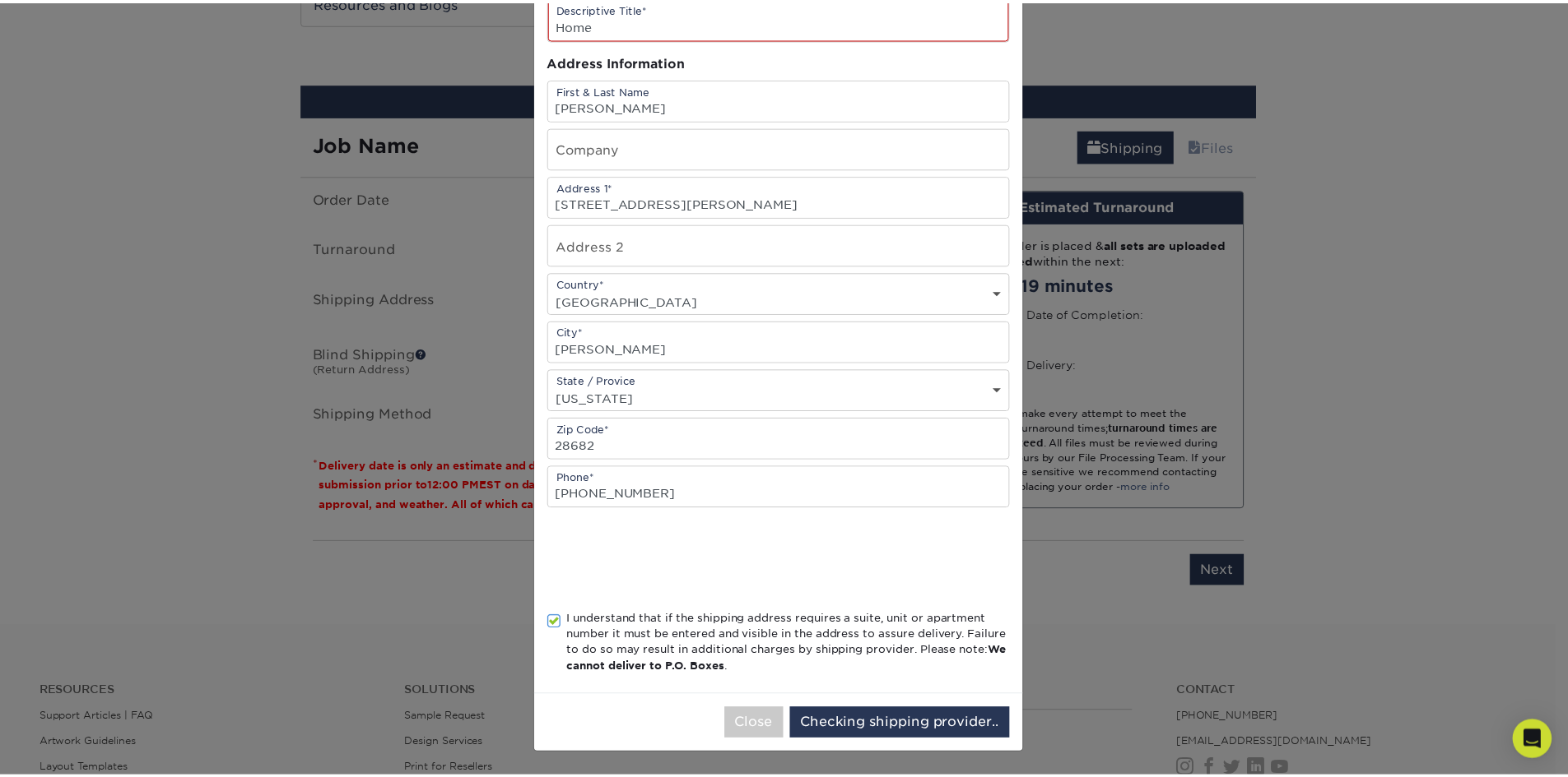
scroll to position [0, 0]
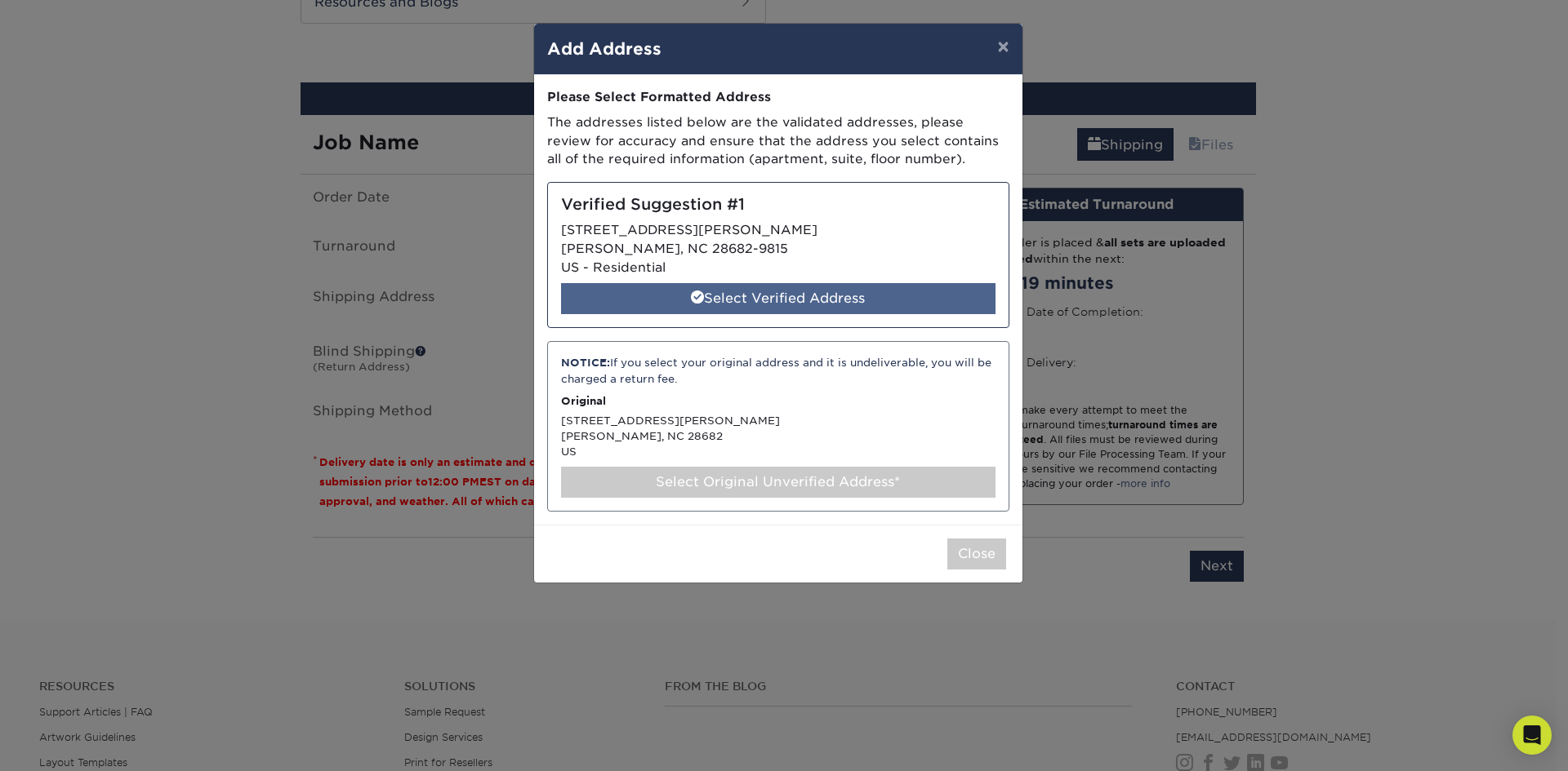
click at [791, 290] on div "Select Verified Address" at bounding box center [778, 298] width 434 height 31
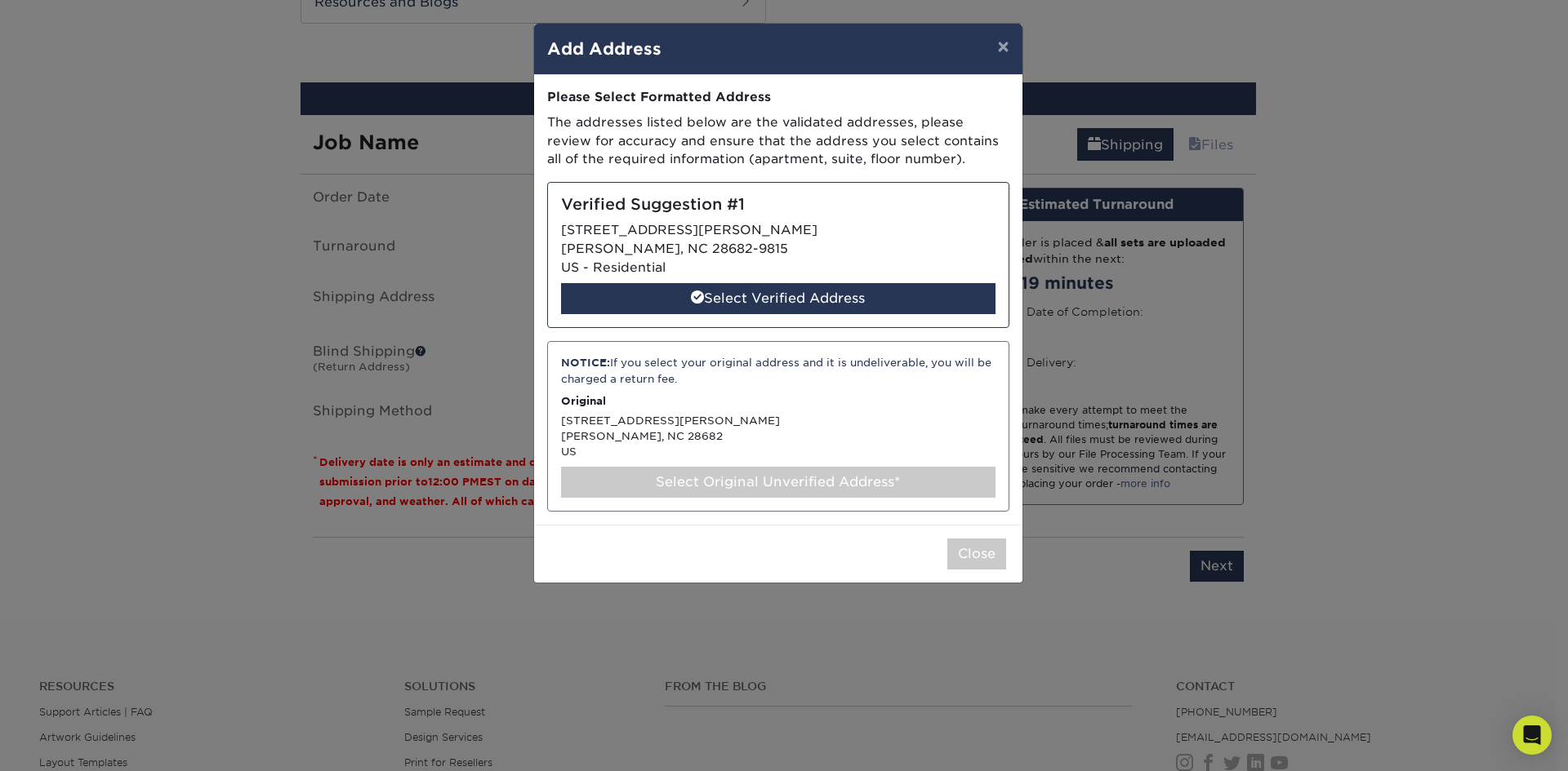
select select "285219"
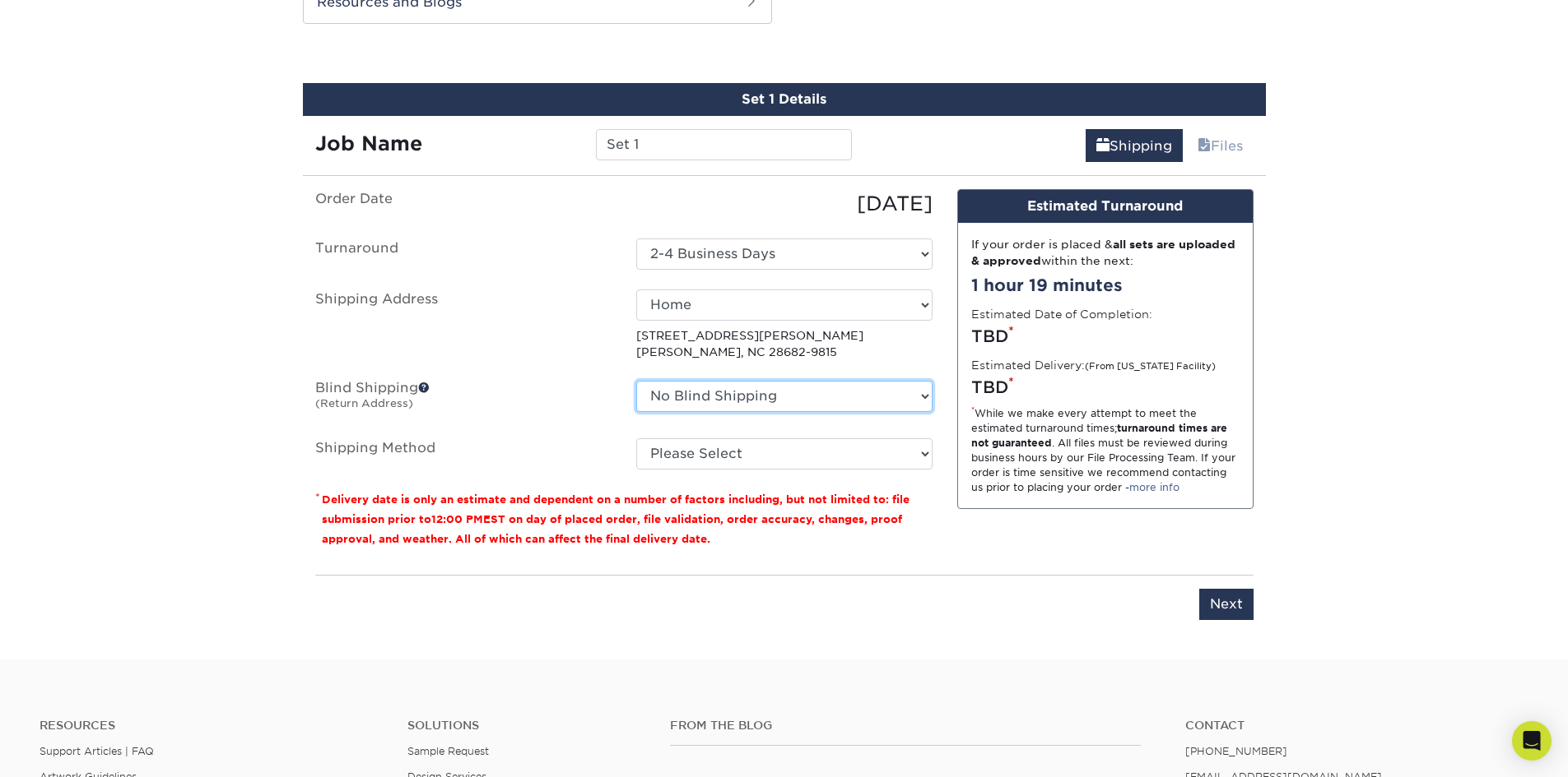
click at [809, 392] on select "No Blind Shipping + Add New Address" at bounding box center [784, 396] width 297 height 31
click at [424, 384] on span at bounding box center [424, 387] width 11 height 11
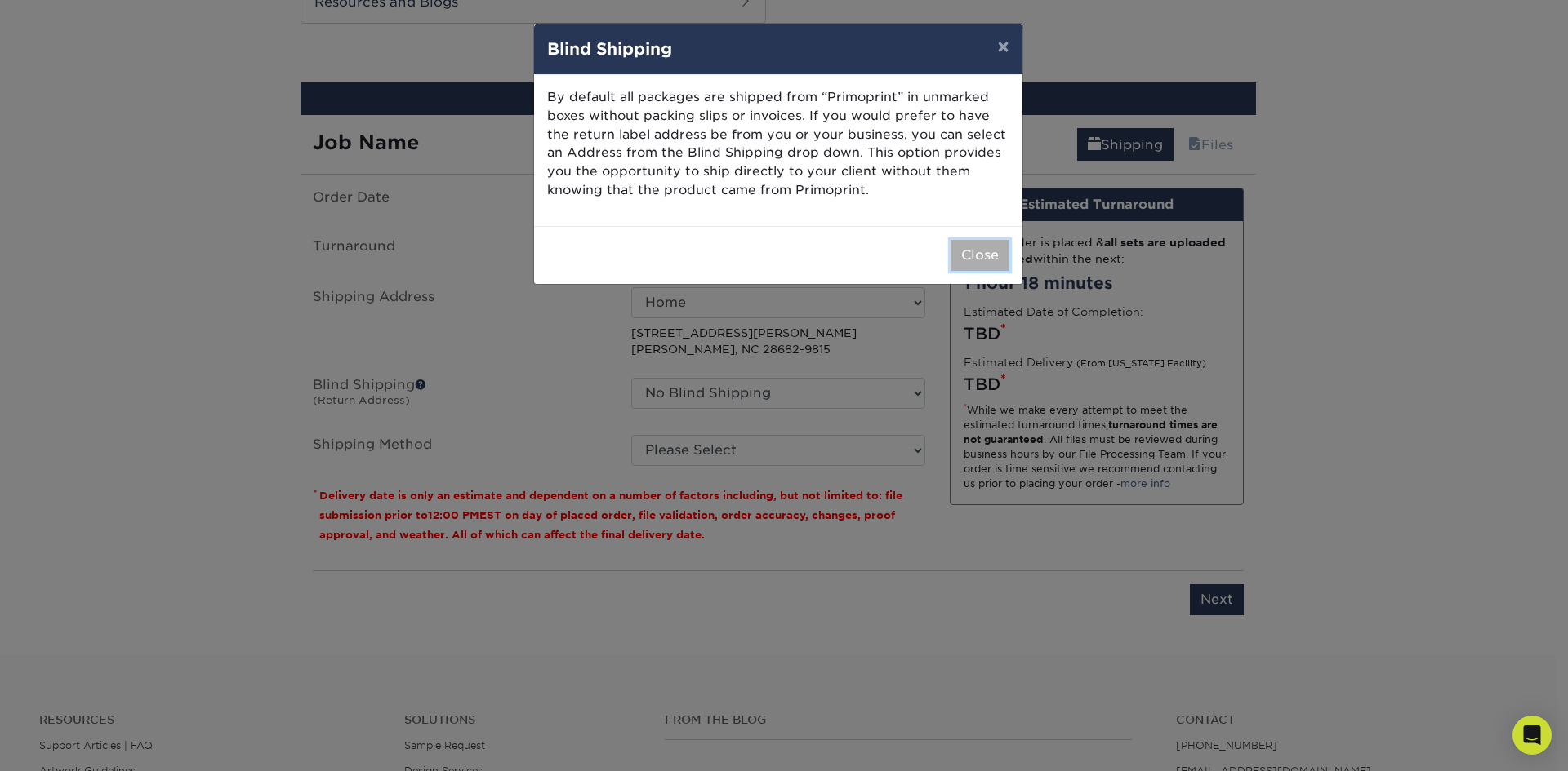
click at [966, 250] on button "Close" at bounding box center [979, 255] width 59 height 31
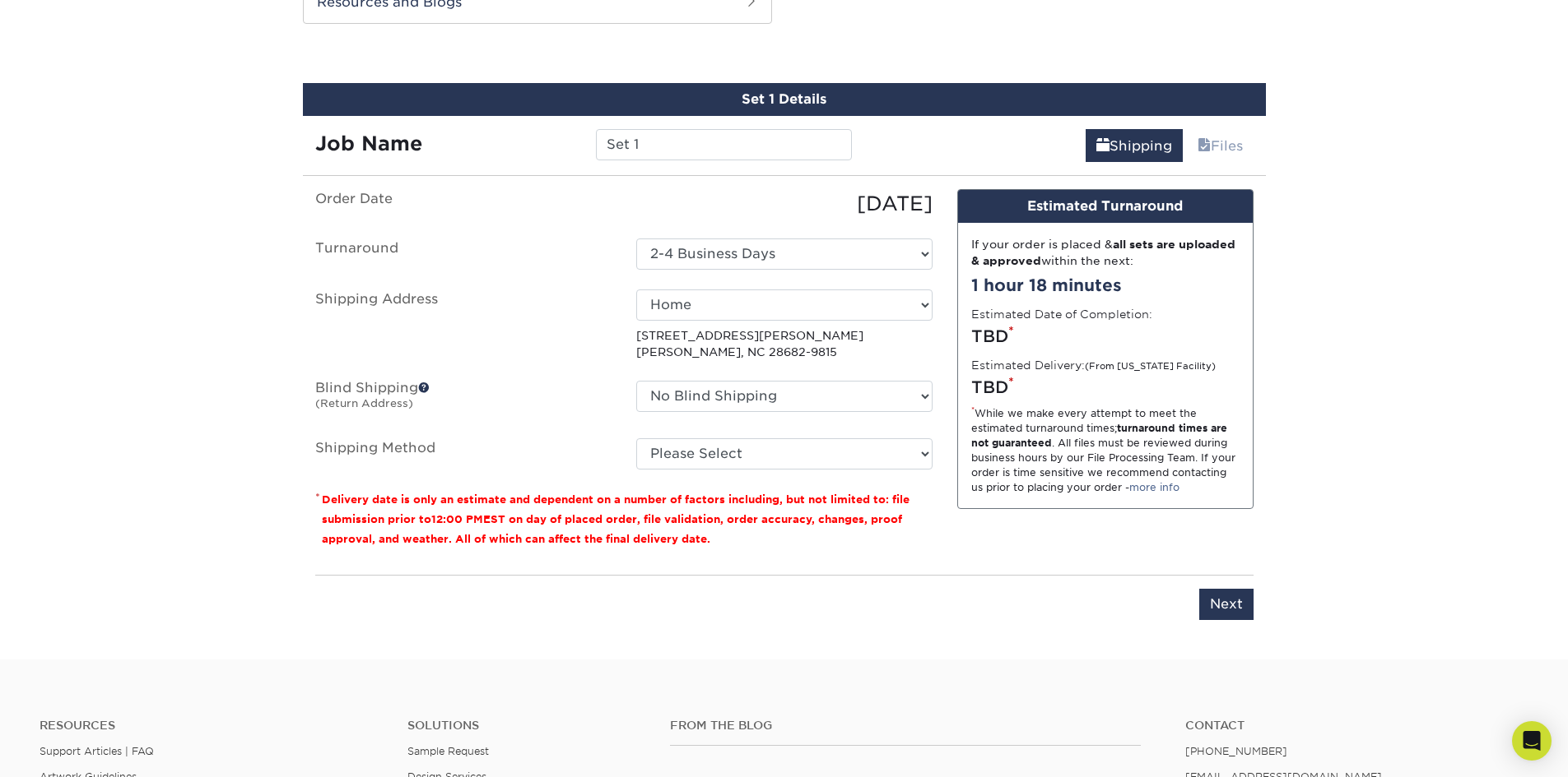
click at [712, 436] on ul "Order Date [DATE] [GEOGRAPHIC_DATA] Select One 2-4 Business Days 2 Day Next Bus…" at bounding box center [624, 329] width 617 height 281
click at [727, 468] on select "Please Select Ground Shipping (+$7.84) 3 Day Shipping Service (+$24.92) 2 Day A…" at bounding box center [784, 454] width 297 height 31
select select "03"
click at [636, 438] on select "Please Select Ground Shipping (+$7.84) 3 Day Shipping Service (+$24.92) 2 Day A…" at bounding box center [784, 454] width 297 height 31
click at [581, 454] on label "Shipping Method" at bounding box center [463, 454] width 321 height 31
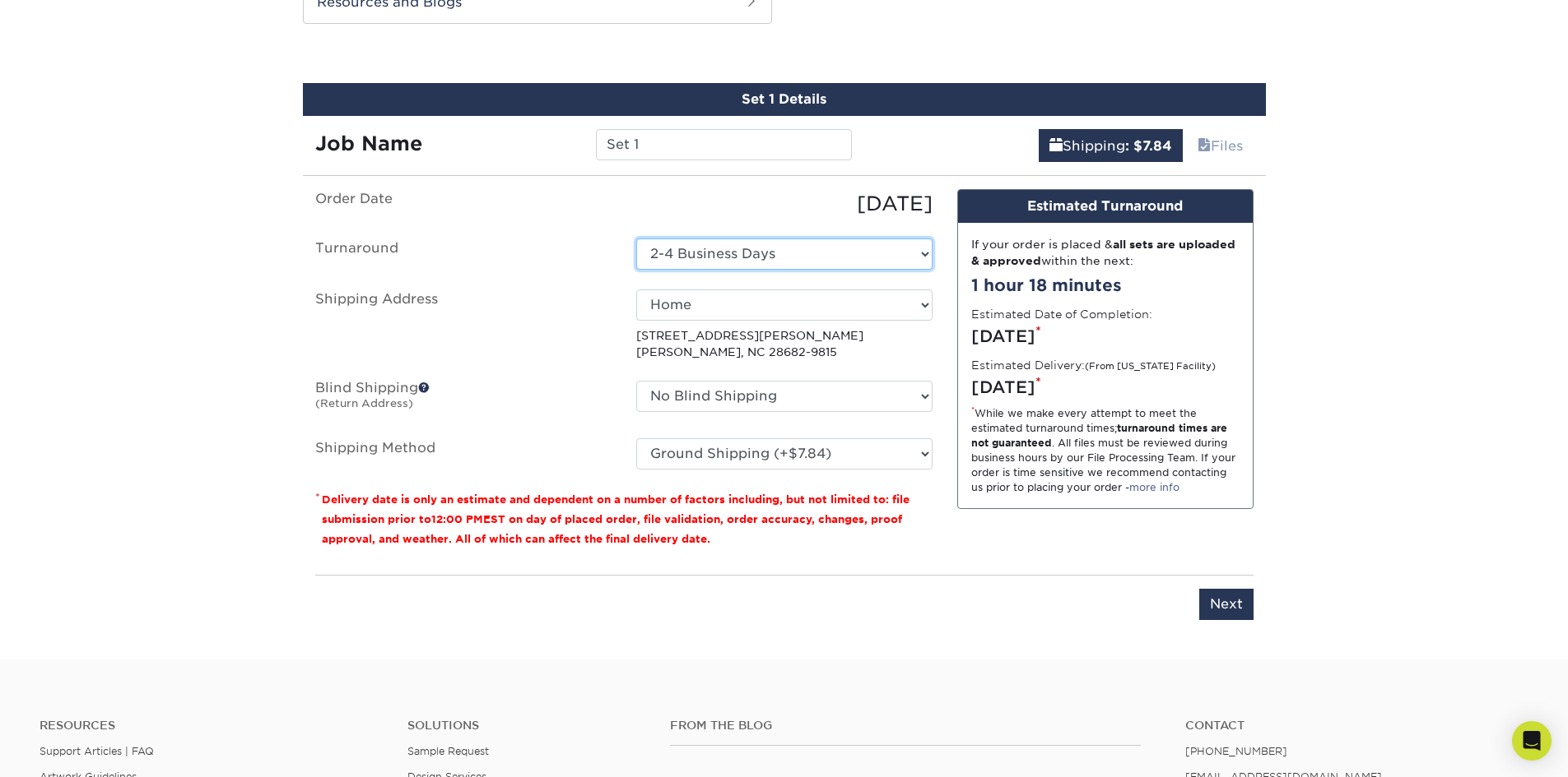
click at [723, 240] on select "Select One 2-4 Business Days 2 Day Next Business Day" at bounding box center [784, 254] width 297 height 31
select select "b17b93ac-e4af-4676-b083-0690773bf0c8"
click at [731, 459] on select "Please Select Ground Shipping (+$7.84) 3 Day Shipping Service (+$24.92) 2 Day A…" at bounding box center [784, 454] width 297 height 31
select select "03"
click at [636, 438] on select "Please Select Ground Shipping (+$7.84) 3 Day Shipping Service (+$24.92) 2 Day A…" at bounding box center [784, 454] width 297 height 31
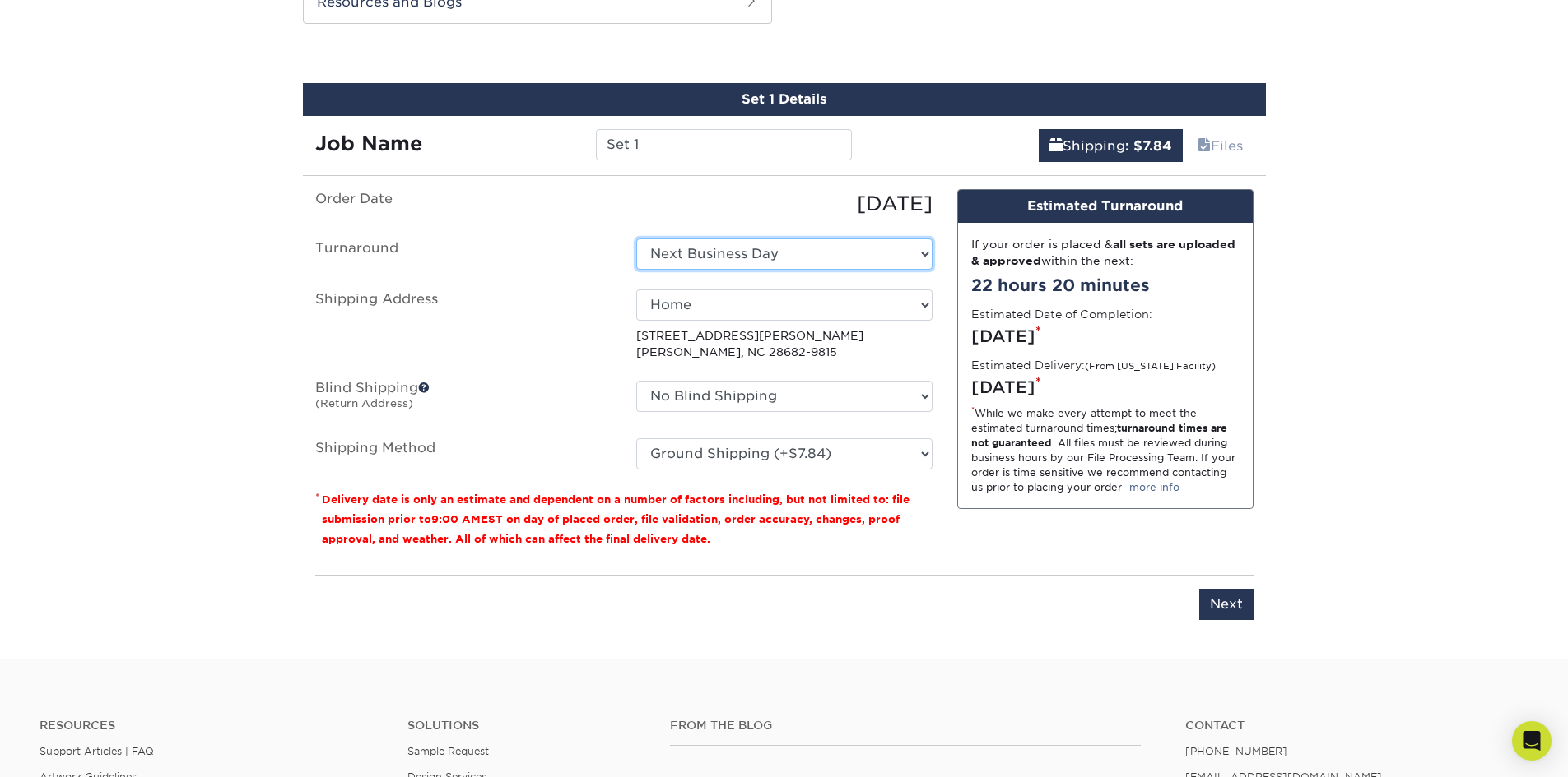
click at [712, 249] on select "Select One 2-4 Business Days 2 Day Next Business Day" at bounding box center [784, 254] width 297 height 31
click at [577, 314] on label "Shipping Address" at bounding box center [463, 325] width 321 height 71
click at [689, 454] on select "Please Select Ground Shipping (+$7.84) 3 Day Shipping Service (+$24.92) 2 Day A…" at bounding box center [784, 454] width 297 height 31
click at [562, 404] on label "Blind Shipping (Return Address)" at bounding box center [463, 400] width 321 height 38
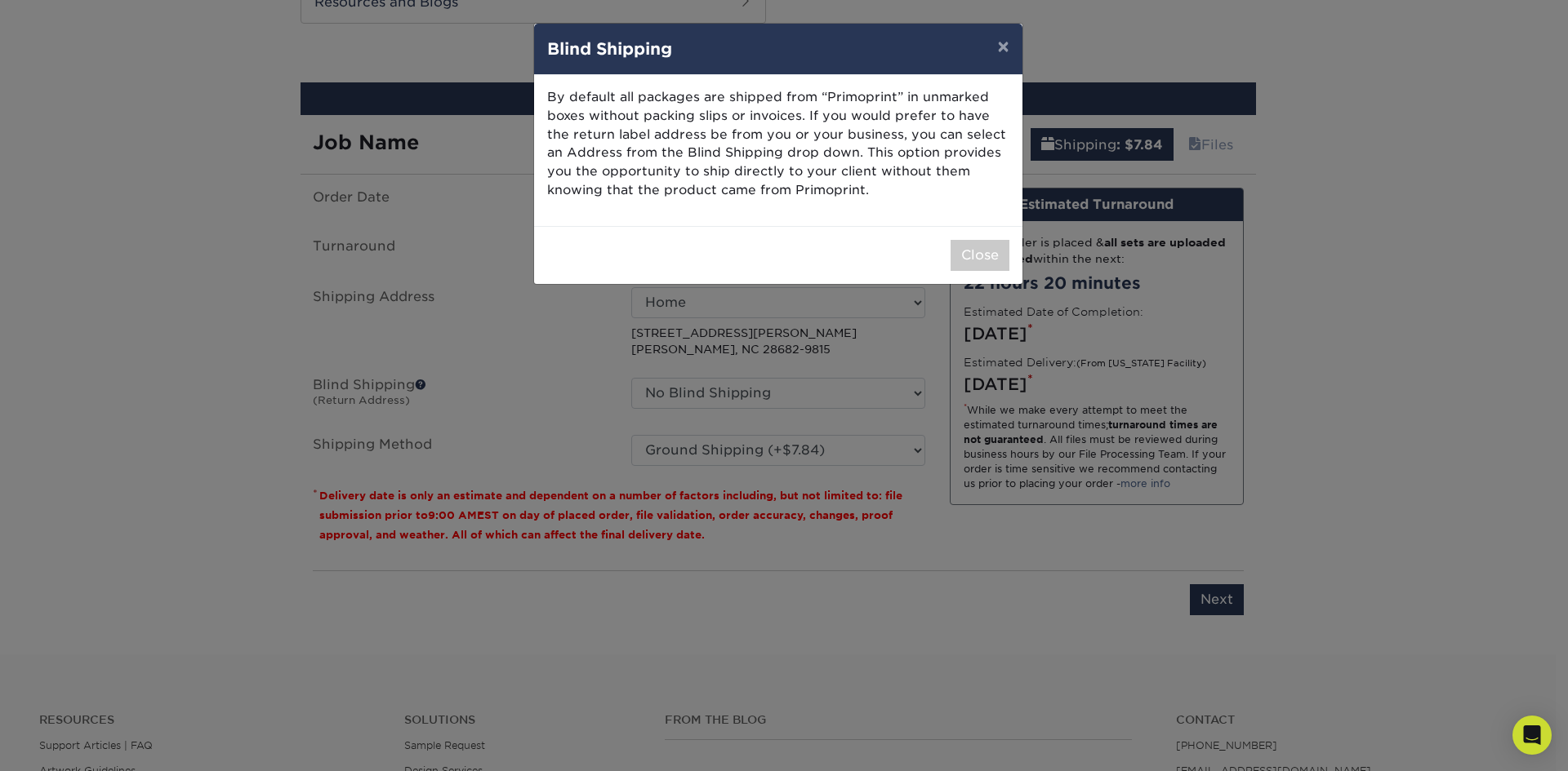
click at [560, 404] on div "× Blind Shipping By default all packages are shipped from “Primoprint” in unmar…" at bounding box center [784, 386] width 1568 height 771
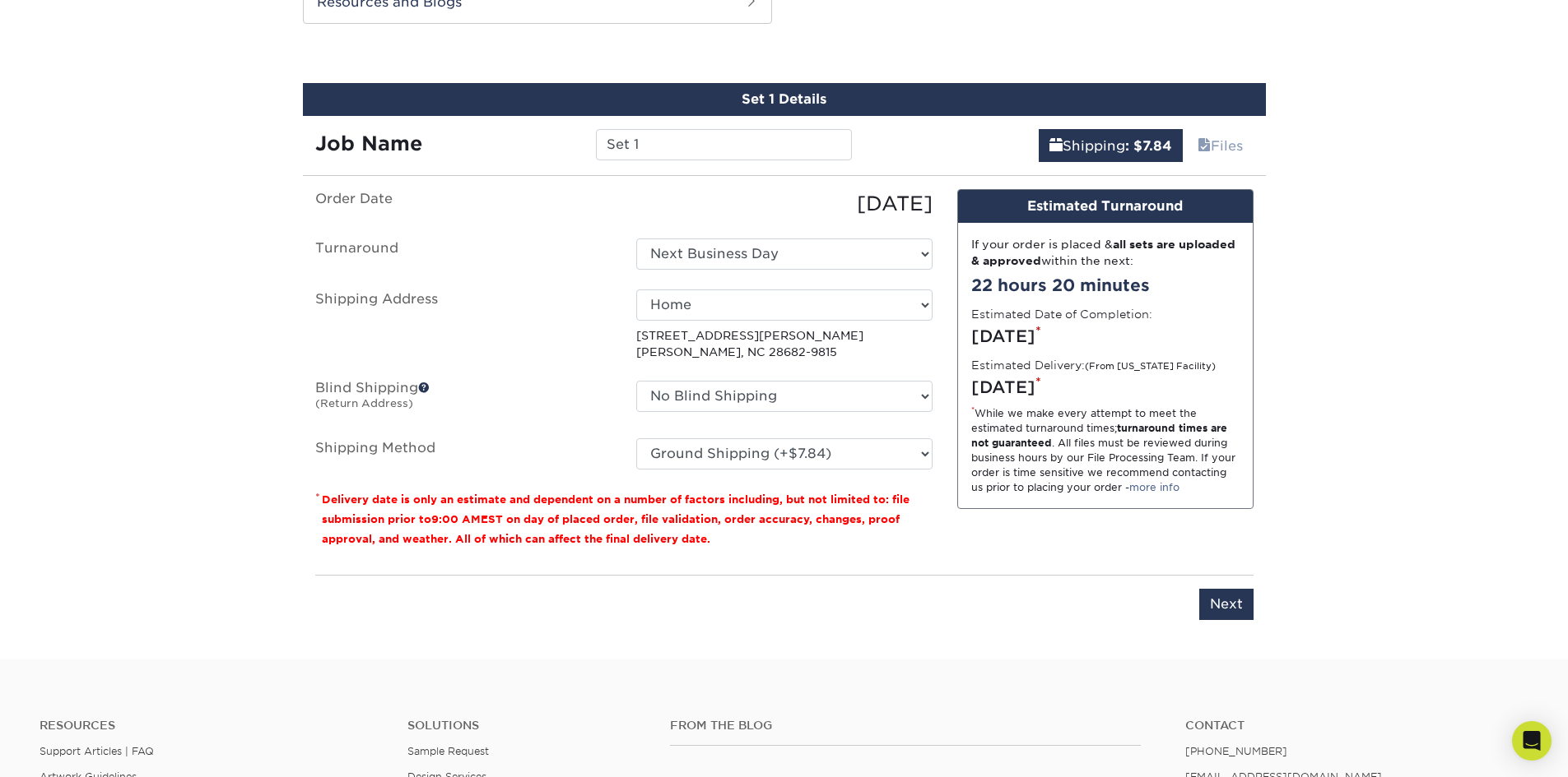
click at [565, 407] on label "Blind Shipping (Return Address)" at bounding box center [463, 400] width 321 height 38
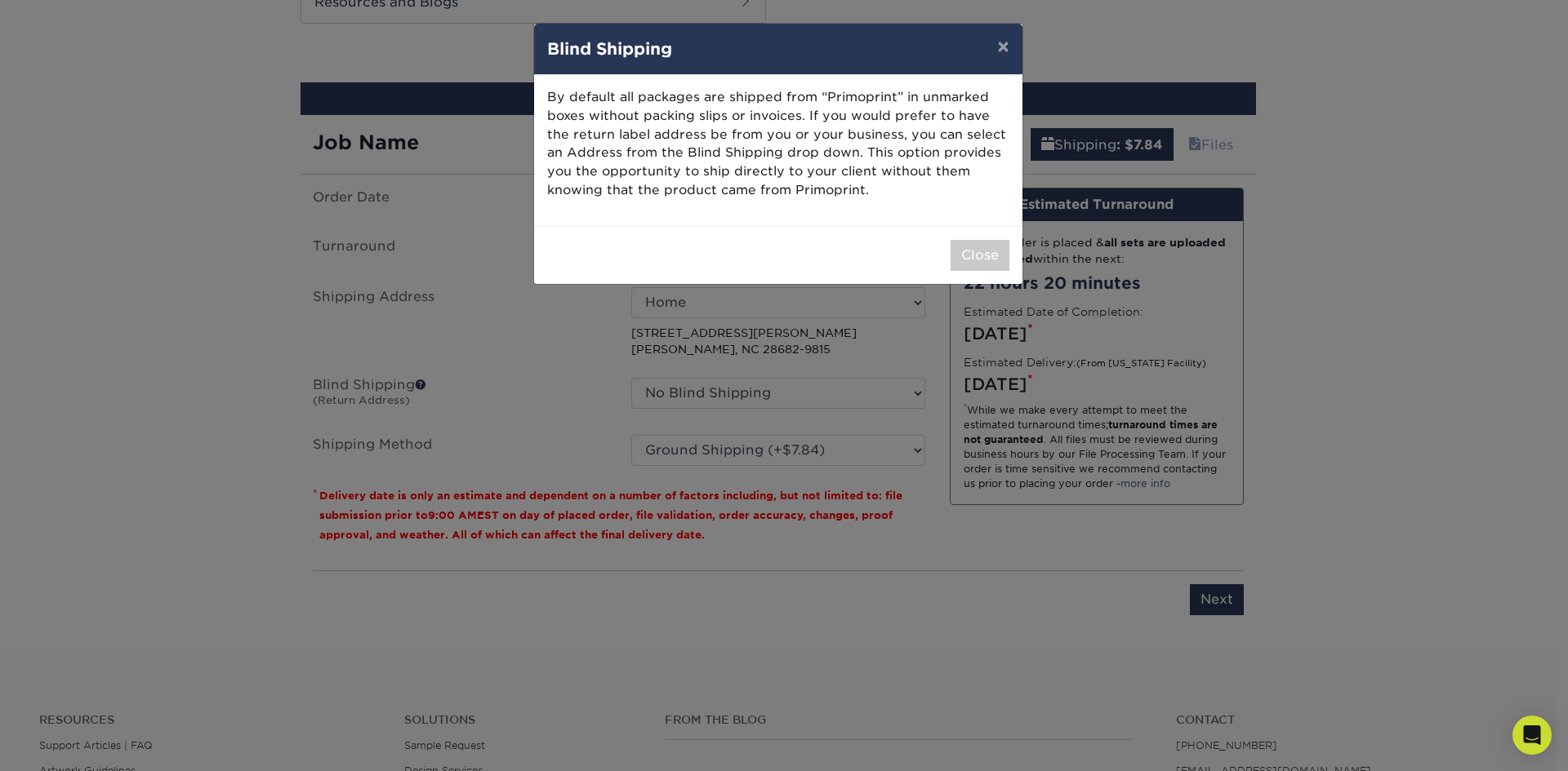
click at [570, 404] on div "× Blind Shipping By default all packages are shipped from “Primoprint” in unmar…" at bounding box center [784, 386] width 1568 height 771
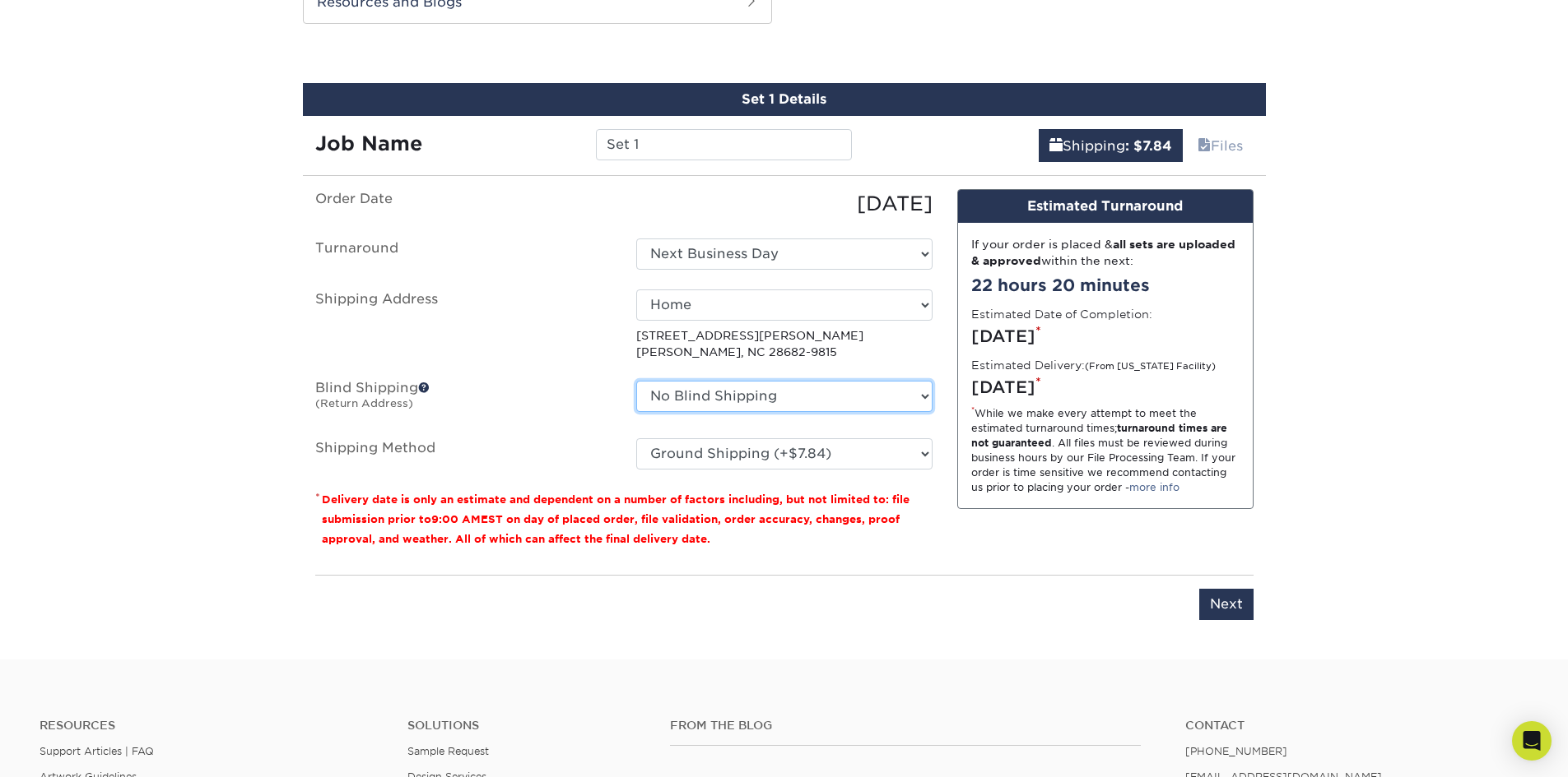
click at [704, 398] on select "No Blind Shipping + Add New Address" at bounding box center [784, 396] width 297 height 31
click at [961, 588] on div "Please enter job name and select desired turnaround time, shipping address and …" at bounding box center [784, 597] width 938 height 45
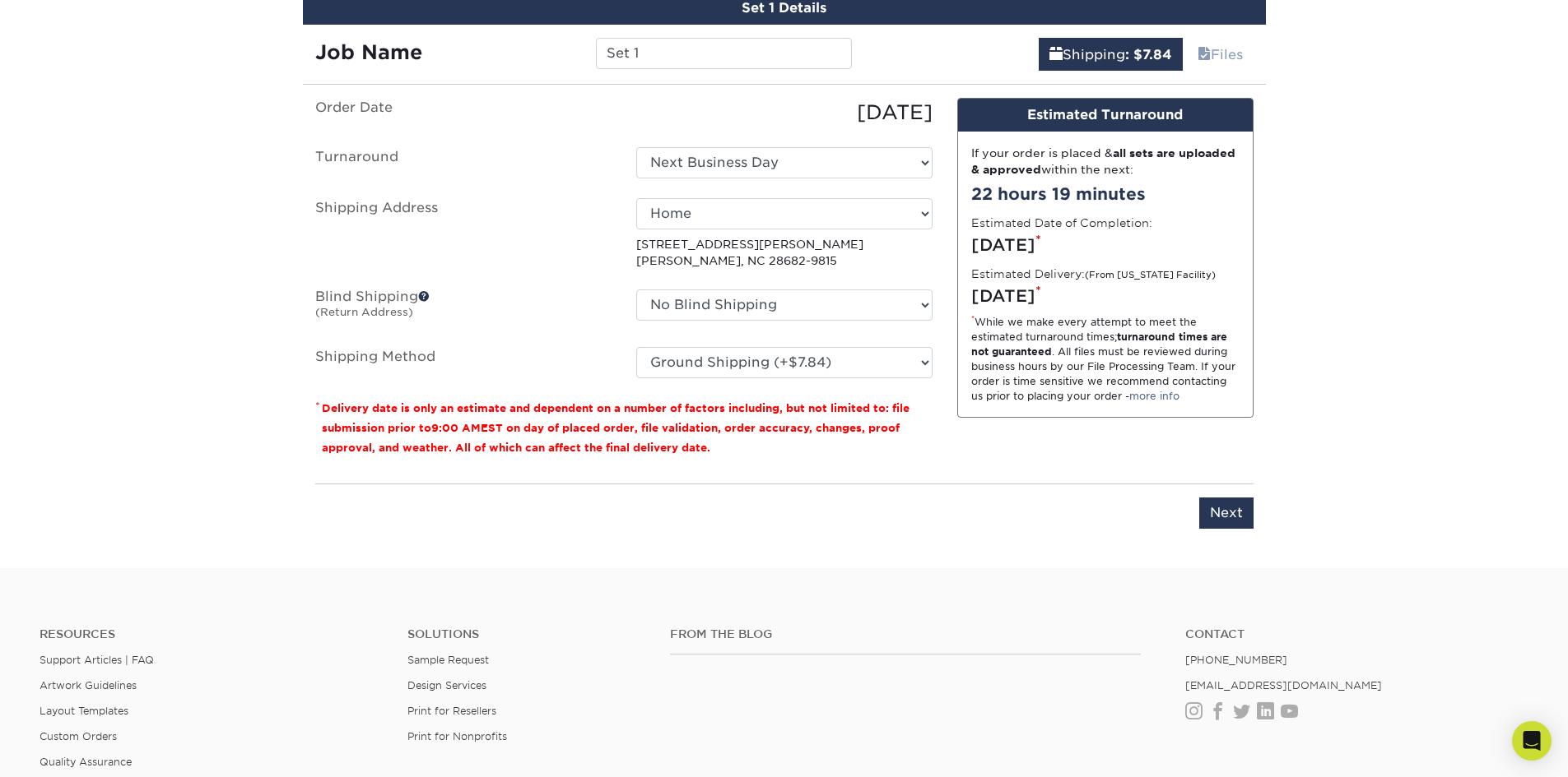
scroll to position [986, 0]
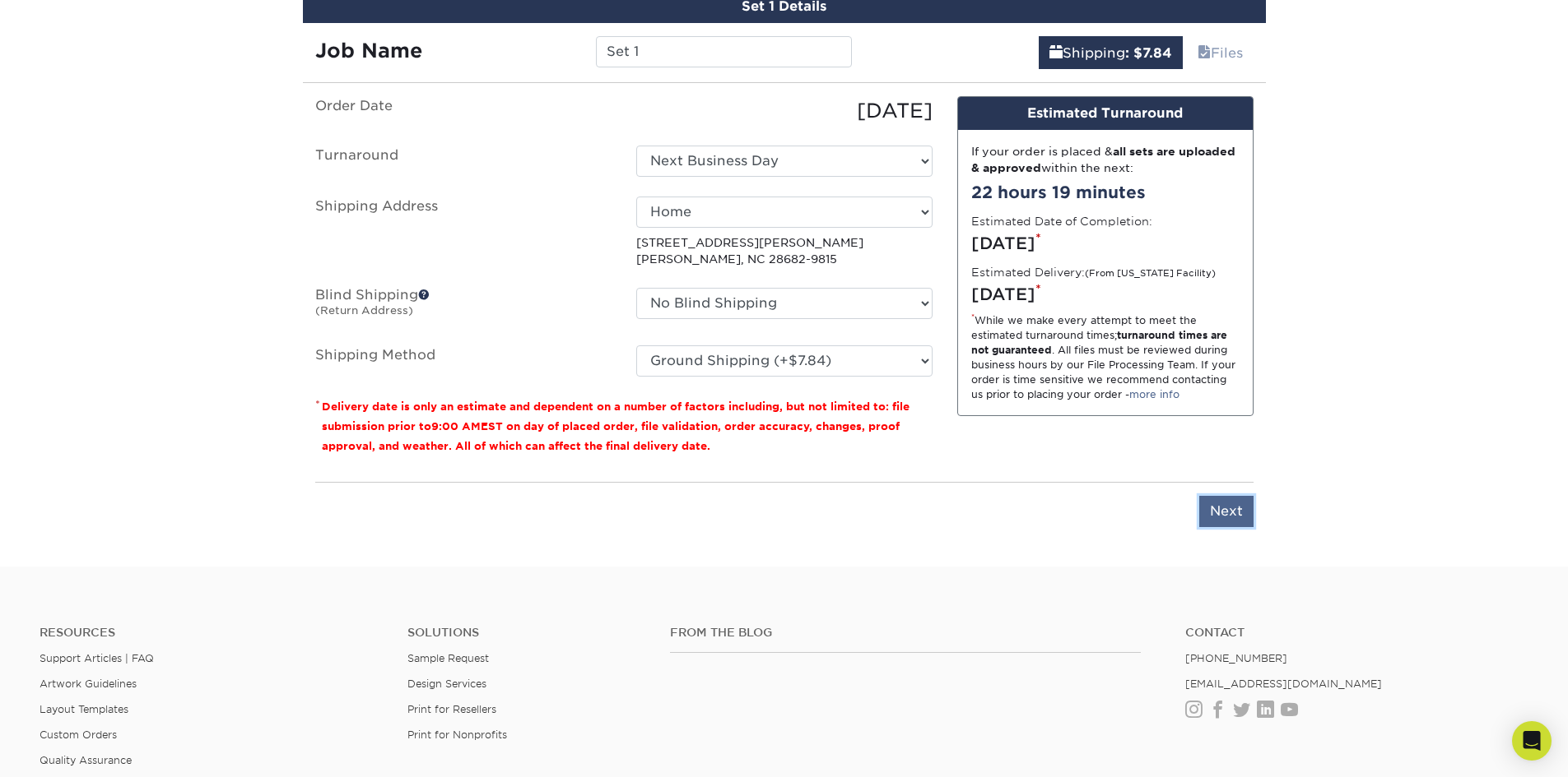
click at [1203, 510] on input "Next" at bounding box center [1226, 512] width 54 height 31
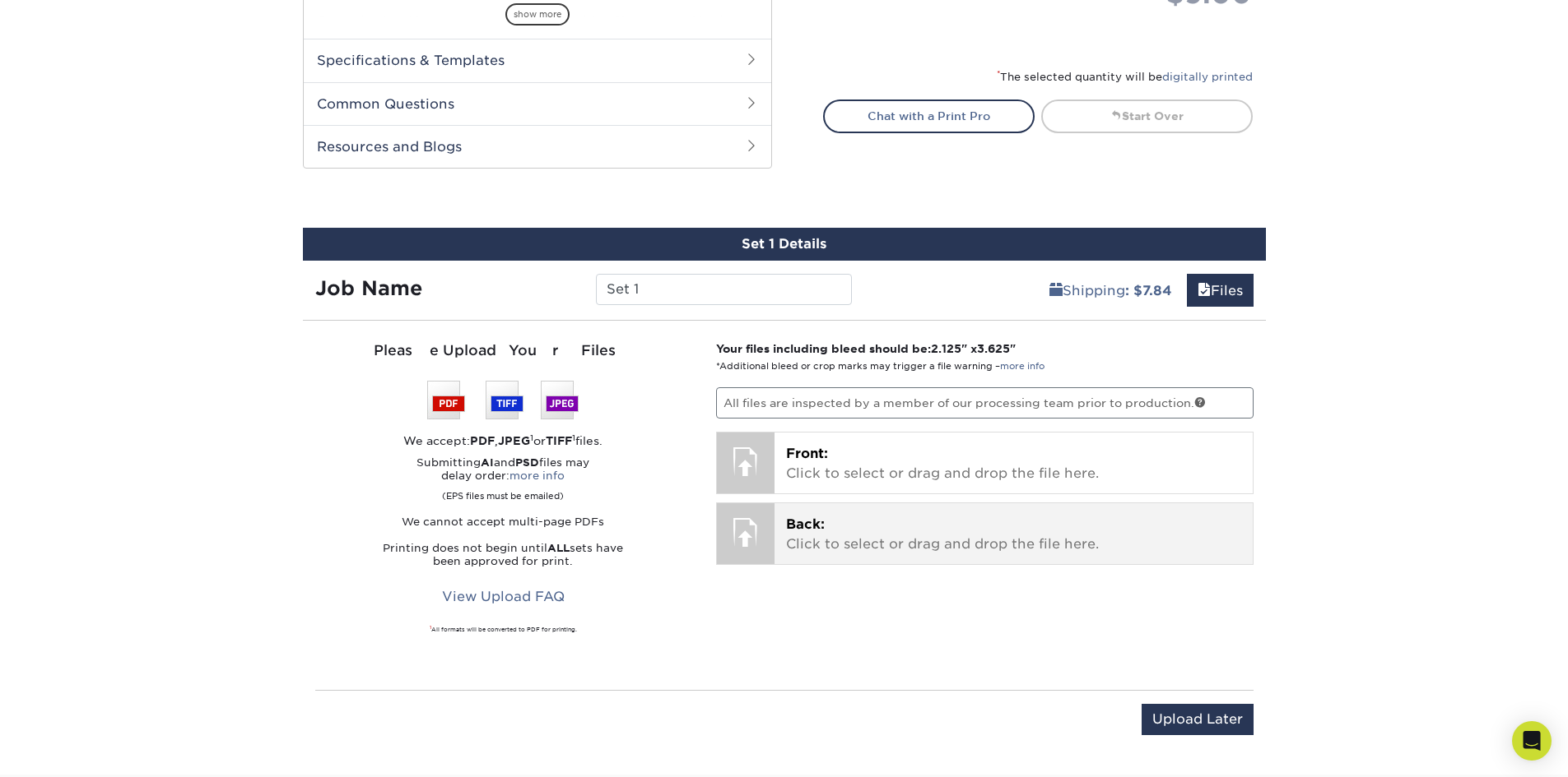
scroll to position [740, 0]
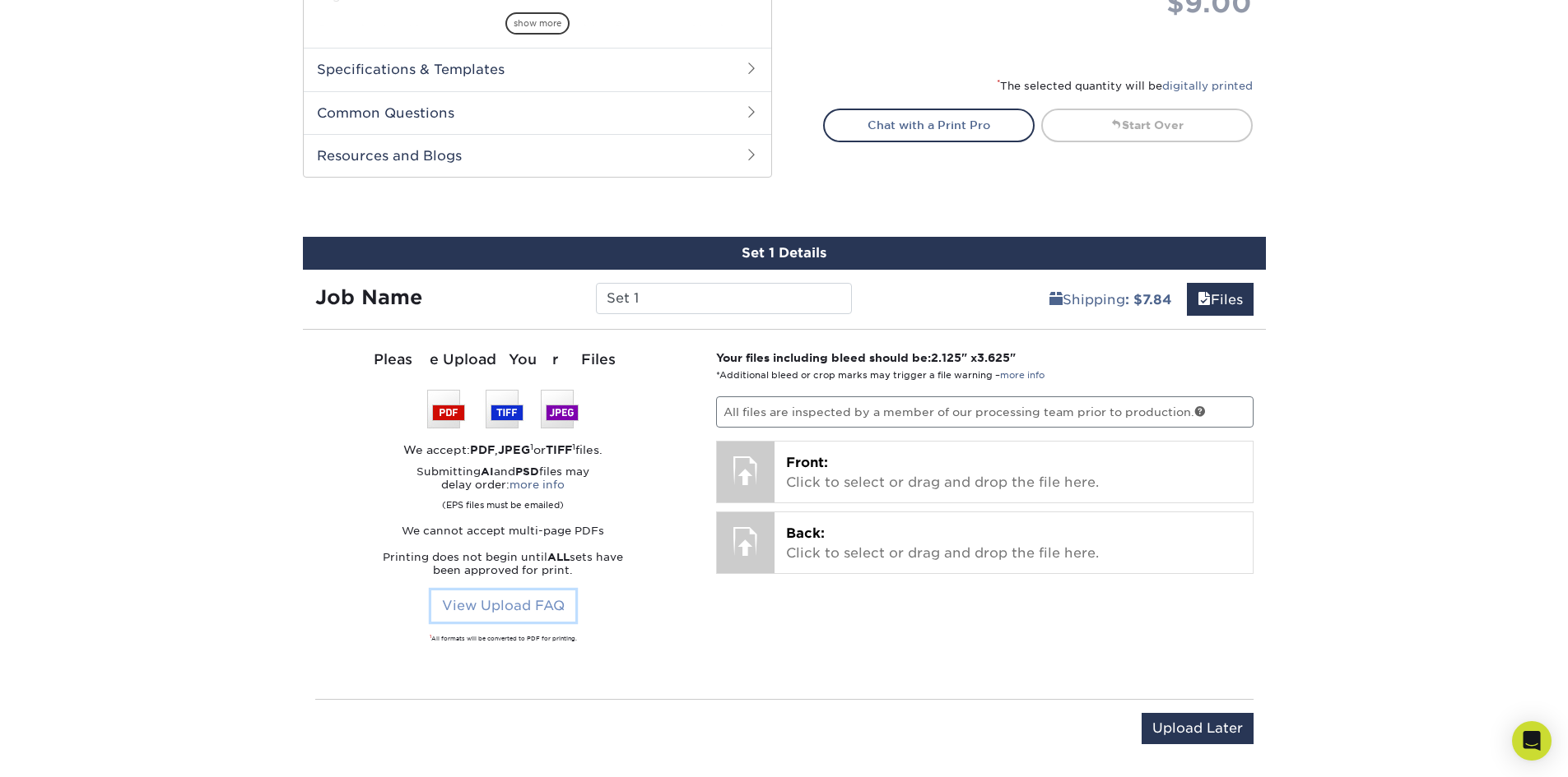
click at [525, 606] on link "View Upload FAQ" at bounding box center [504, 606] width 144 height 31
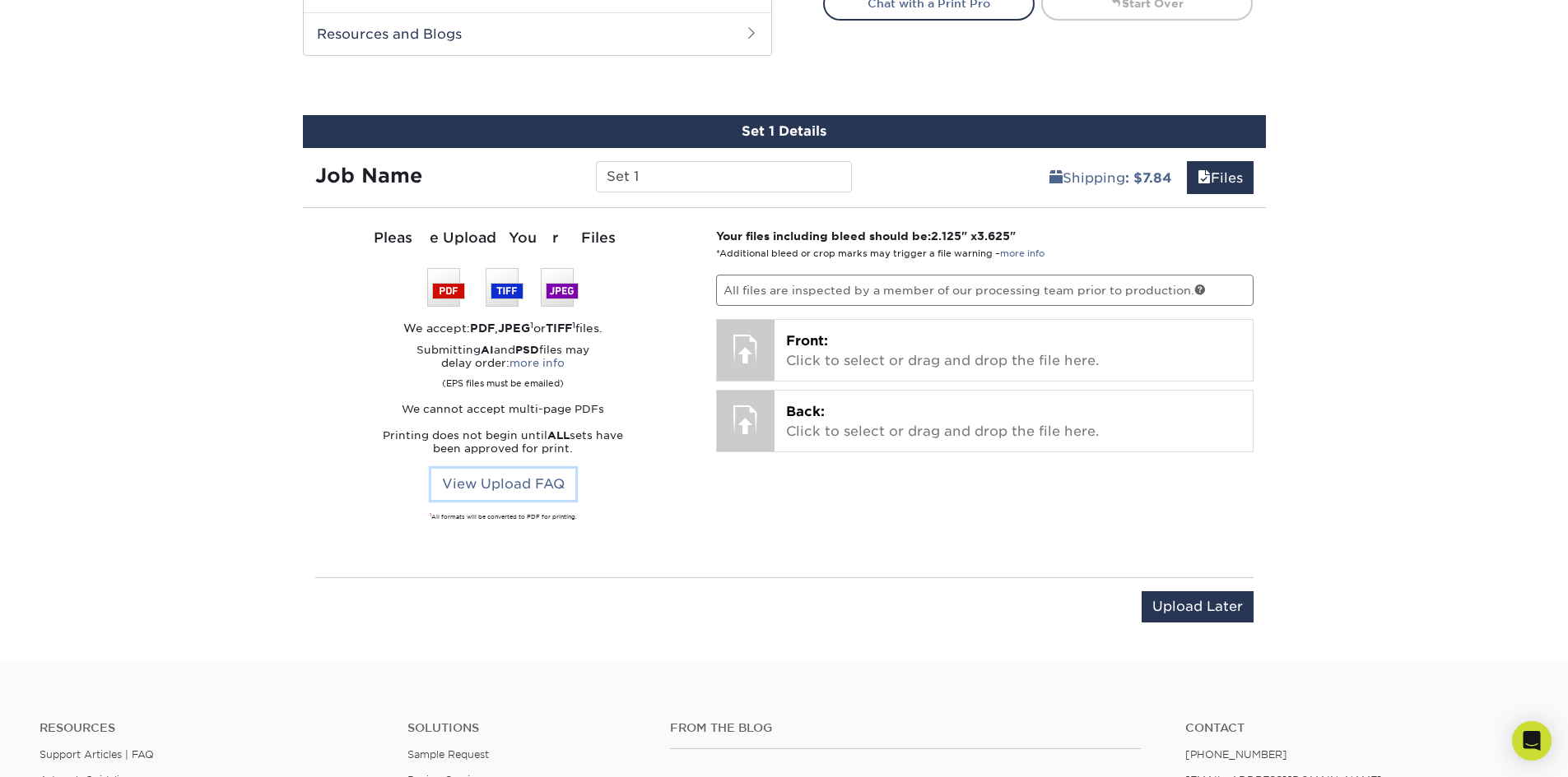
scroll to position [986, 0]
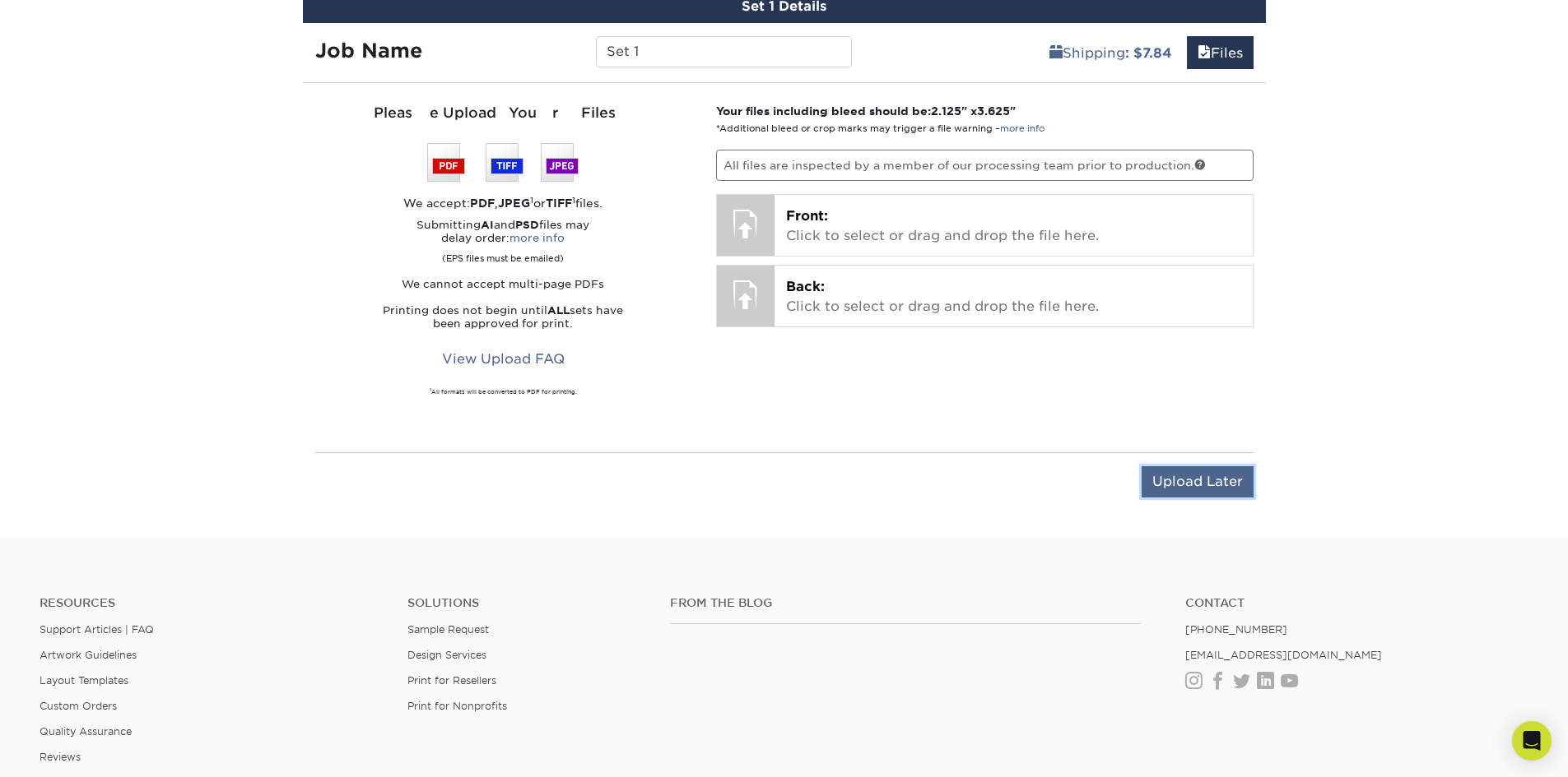
click at [1216, 472] on input "Upload Later" at bounding box center [1197, 482] width 112 height 31
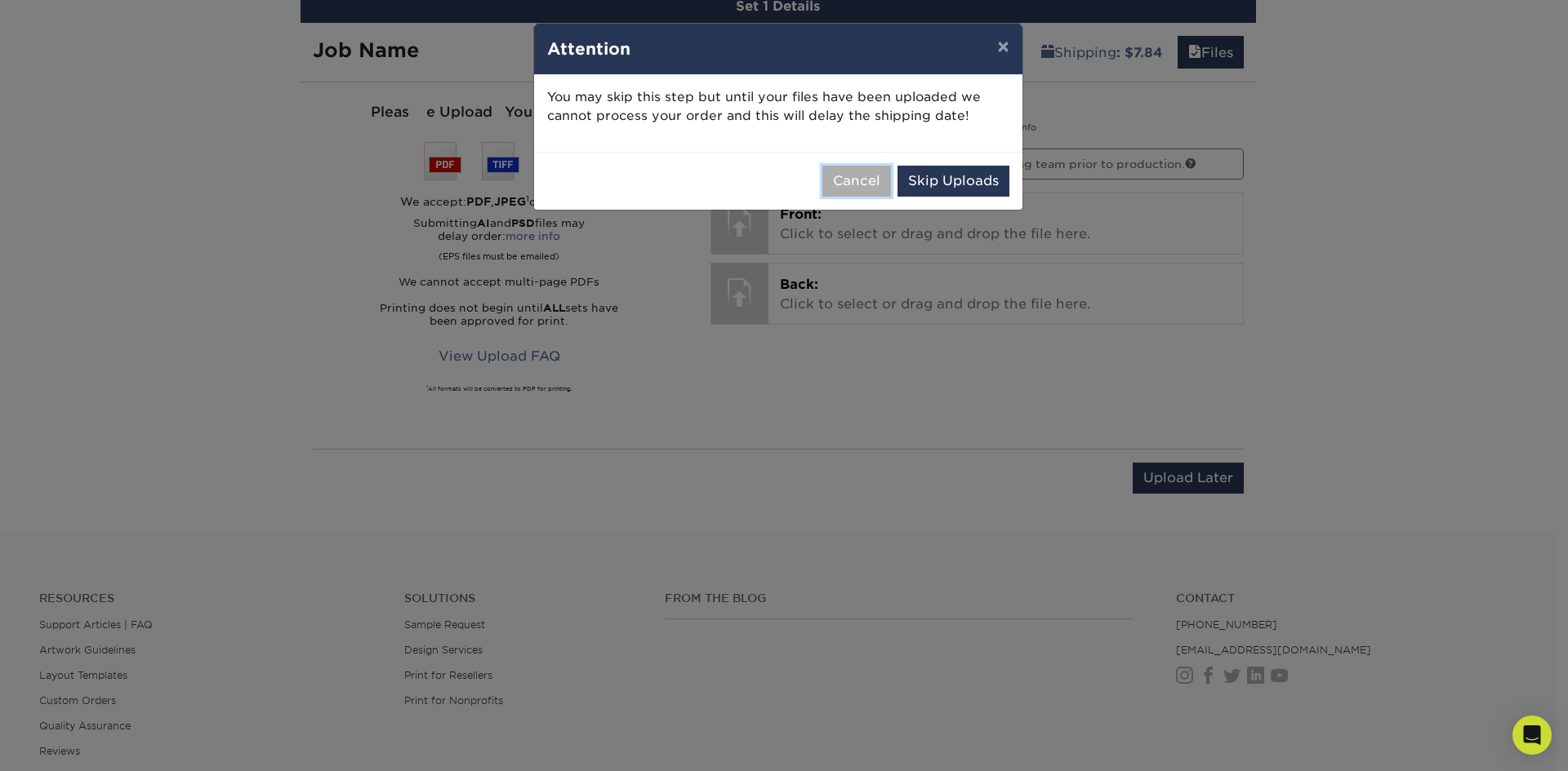
click at [852, 172] on button "Cancel" at bounding box center [856, 181] width 68 height 31
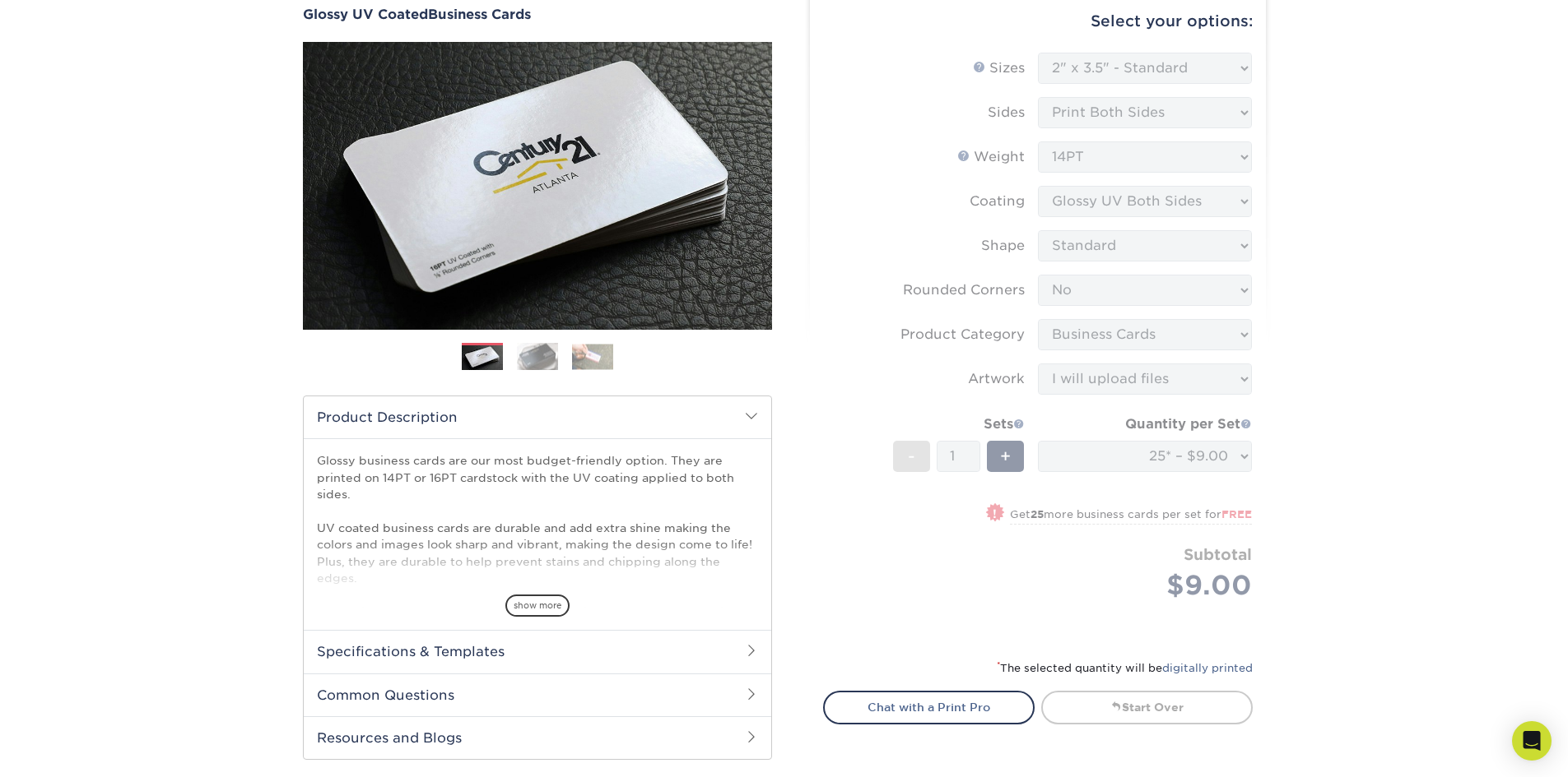
scroll to position [247, 0]
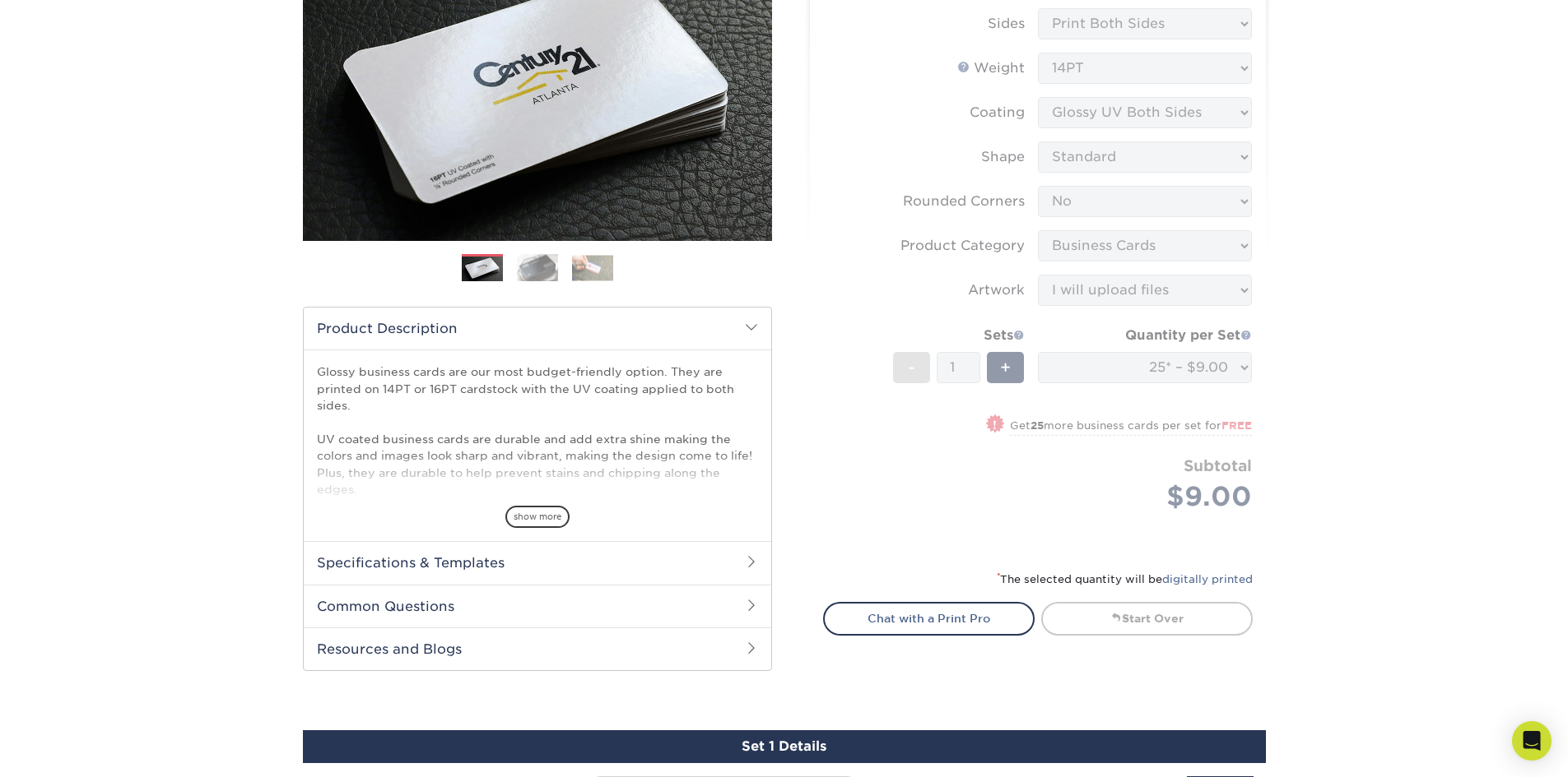
click at [533, 266] on img at bounding box center [537, 267] width 41 height 29
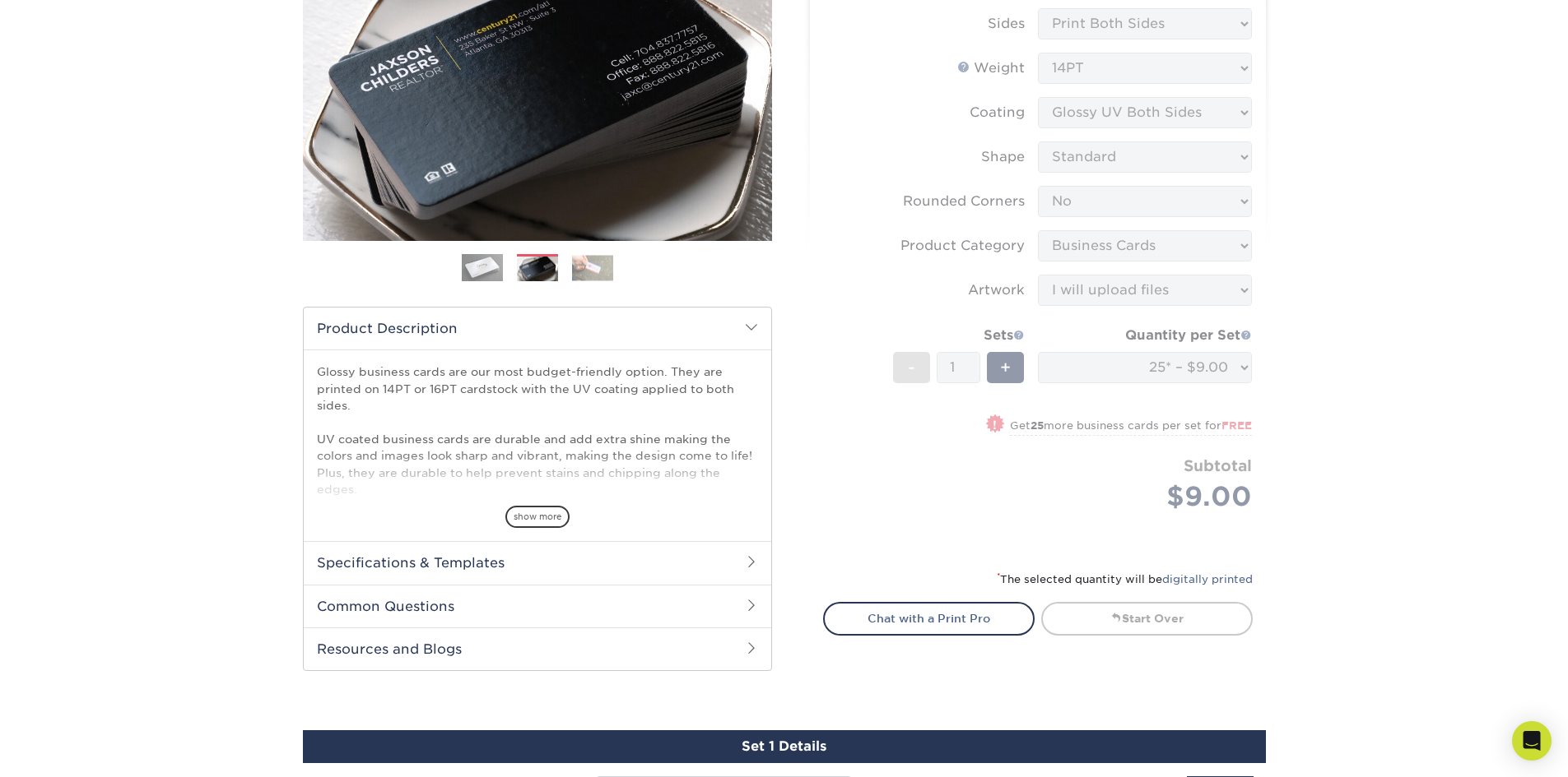
click at [491, 272] on img at bounding box center [482, 268] width 41 height 41
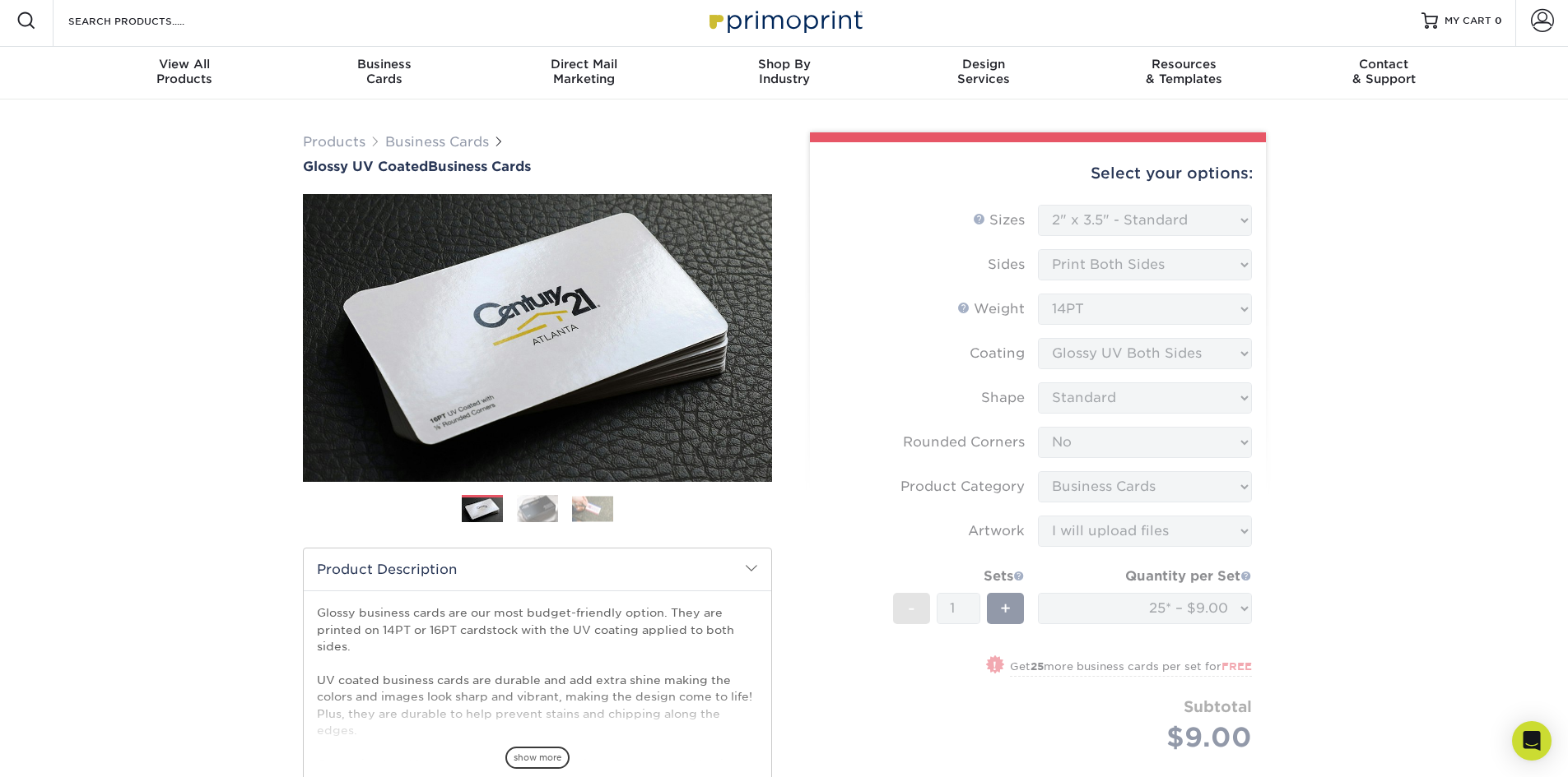
scroll to position [0, 0]
